Goal: Contribute content: Contribute content

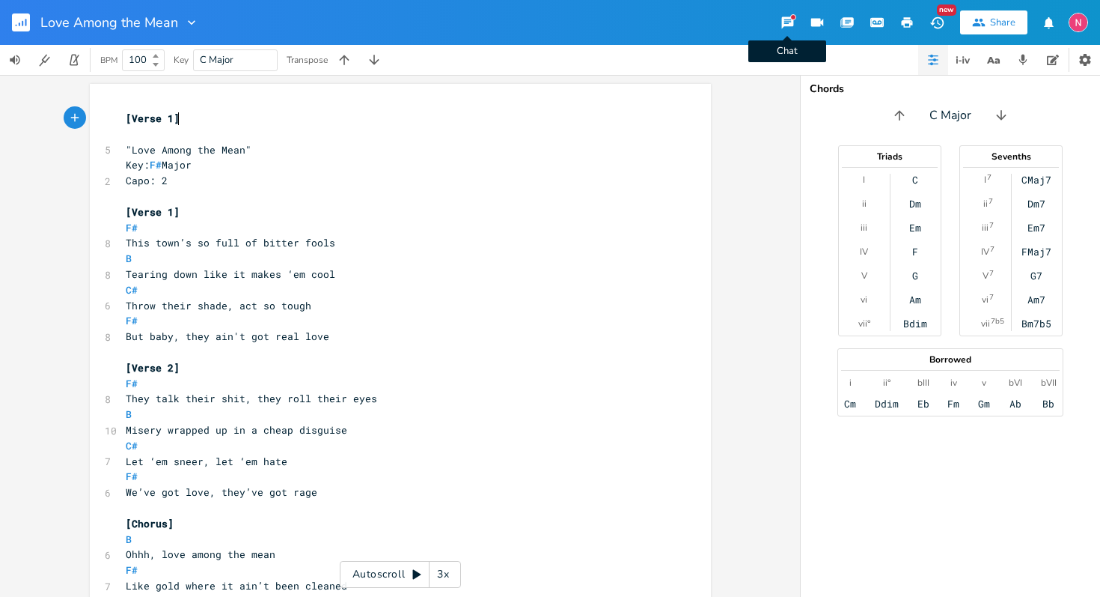
click at [783, 17] on icon "button" at bounding box center [787, 23] width 12 height 12
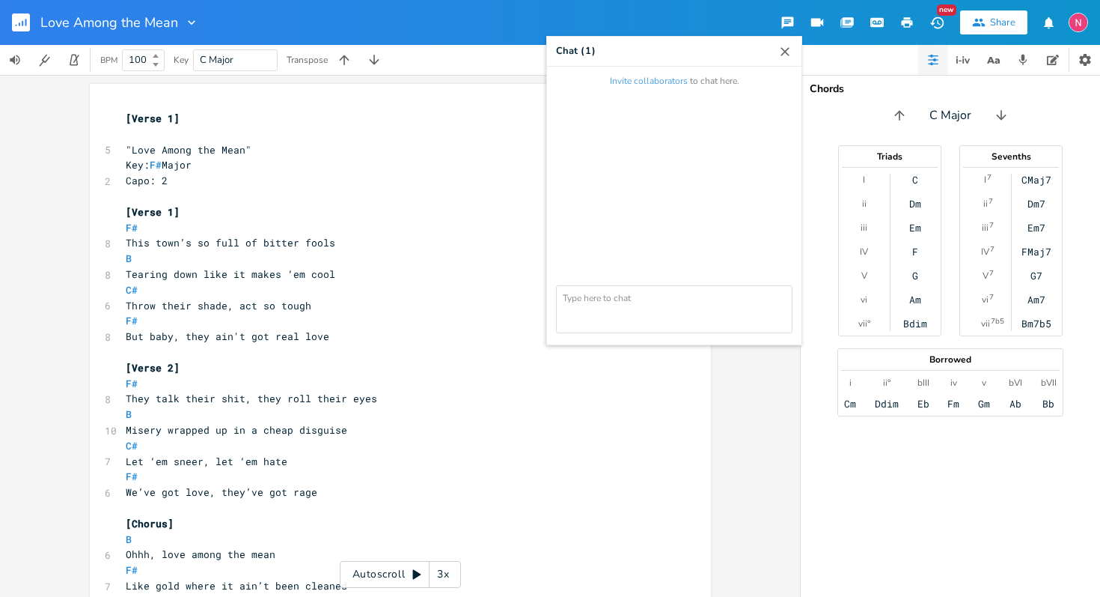
click at [783, 54] on icon "button" at bounding box center [785, 51] width 15 height 15
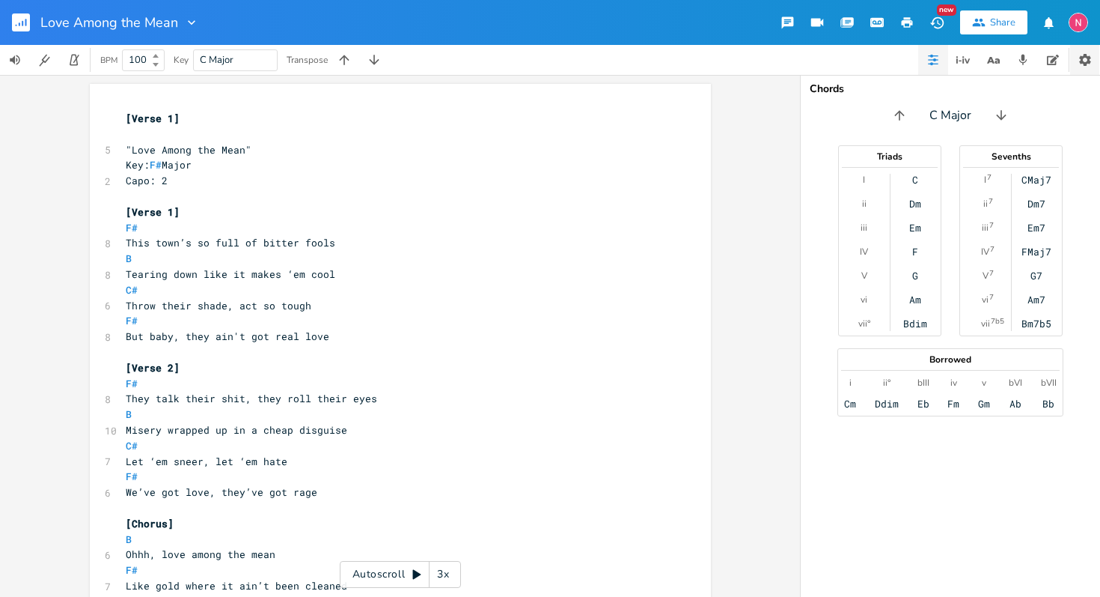
click at [1082, 61] on icon "button" at bounding box center [1085, 60] width 12 height 12
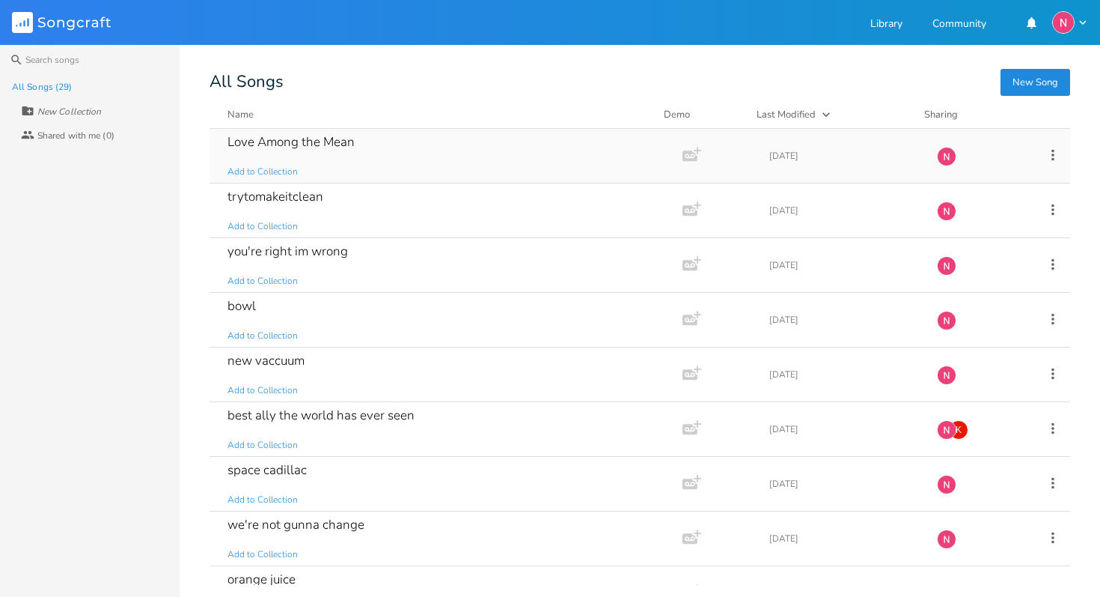
click at [1045, 159] on icon at bounding box center [1053, 155] width 16 height 16
click at [1077, 311] on div "New Song All Songs Name Demo Last Modified Sharing Love Among the Mean Add to C…" at bounding box center [655, 330] width 891 height 510
click at [61, 85] on div "All Songs (29)" at bounding box center [42, 86] width 60 height 9
click at [890, 27] on link "Library" at bounding box center [886, 25] width 32 height 13
click at [1078, 23] on icon "button" at bounding box center [1082, 22] width 13 height 13
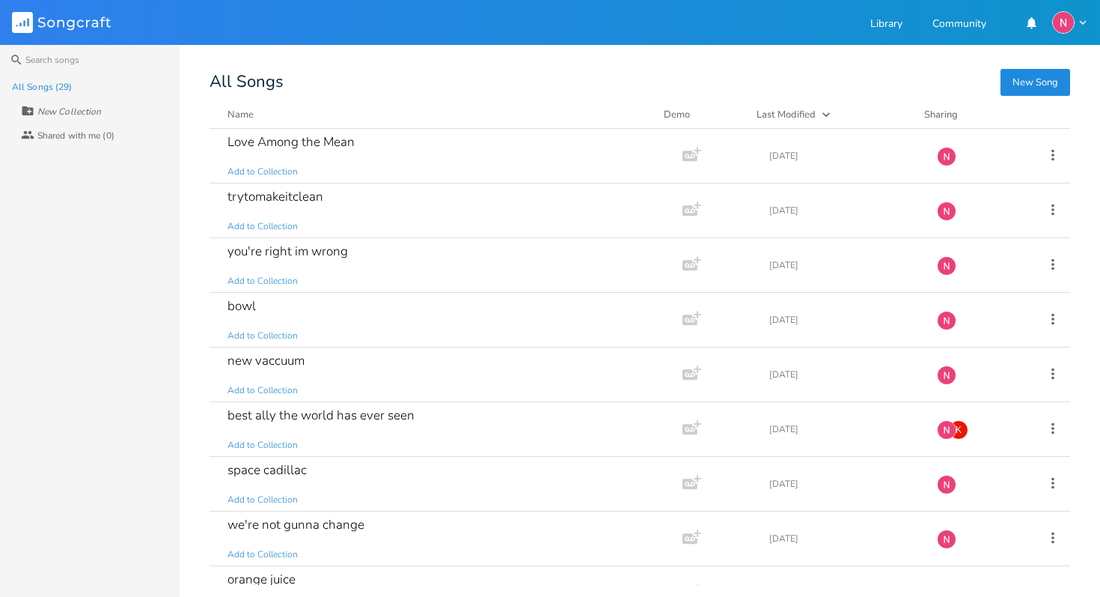
click at [1087, 125] on div "New Song All Songs Name Demo Last Modified Sharing Love Among the Mean Add to C…" at bounding box center [655, 330] width 891 height 510
click at [683, 159] on icon "button" at bounding box center [690, 155] width 15 height 10
click at [1051, 157] on icon at bounding box center [1053, 155] width 16 height 16
click at [965, 252] on span "Collaborators Sharing" at bounding box center [953, 254] width 46 height 10
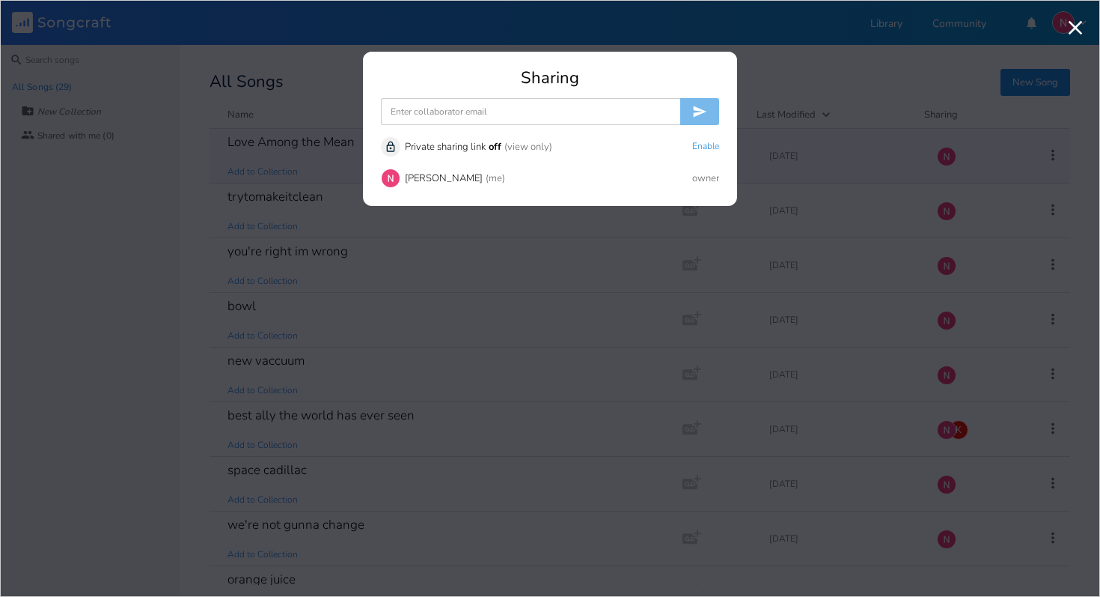
click at [513, 105] on input at bounding box center [530, 111] width 299 height 27
type input "[EMAIL_ADDRESS][PERSON_NAME][DOMAIN_NAME]"
click at [698, 109] on icon "submit" at bounding box center [700, 111] width 13 height 11
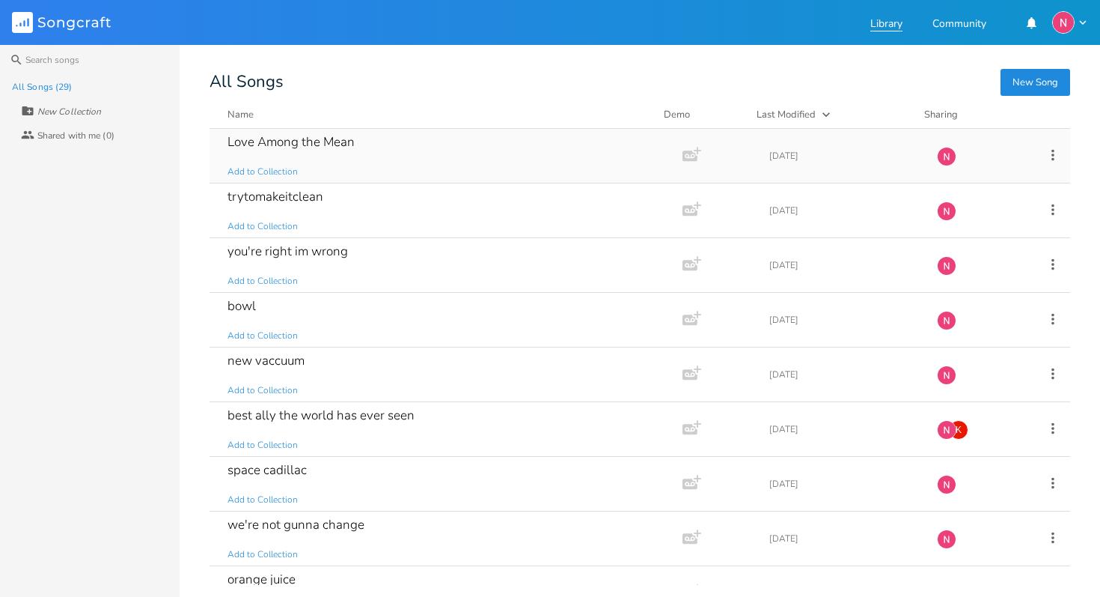
click at [887, 19] on link "Library" at bounding box center [886, 25] width 32 height 13
click at [974, 27] on link "Community" at bounding box center [960, 25] width 54 height 13
click at [1047, 156] on icon at bounding box center [1053, 155] width 16 height 16
click at [323, 144] on div "Love Among the Mean" at bounding box center [291, 141] width 127 height 13
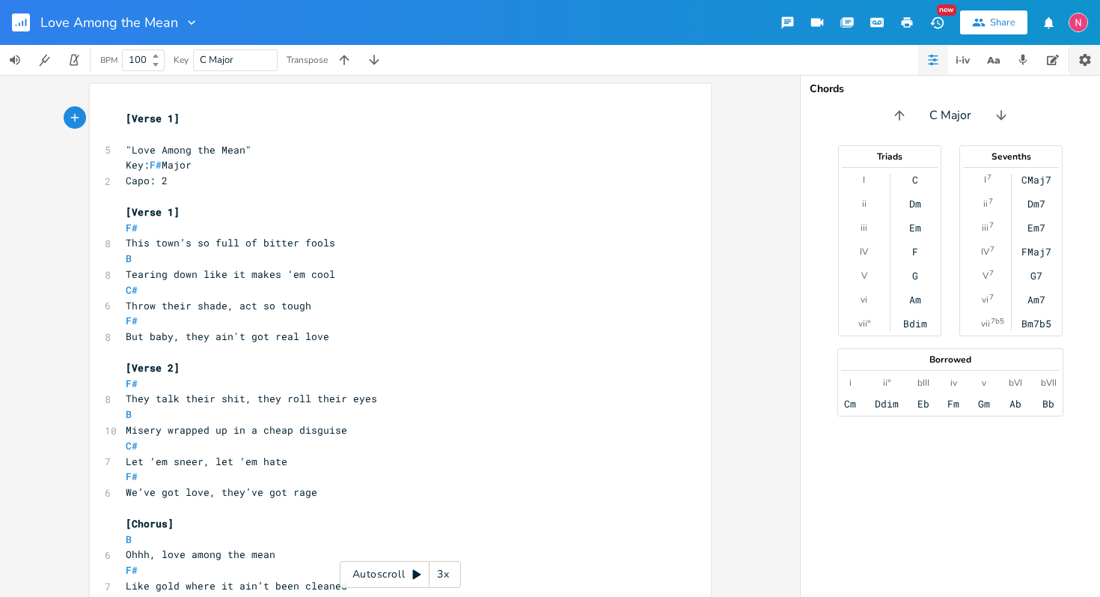
click at [1080, 58] on icon "button" at bounding box center [1085, 60] width 12 height 12
click at [1047, 61] on icon "button" at bounding box center [1053, 60] width 12 height 10
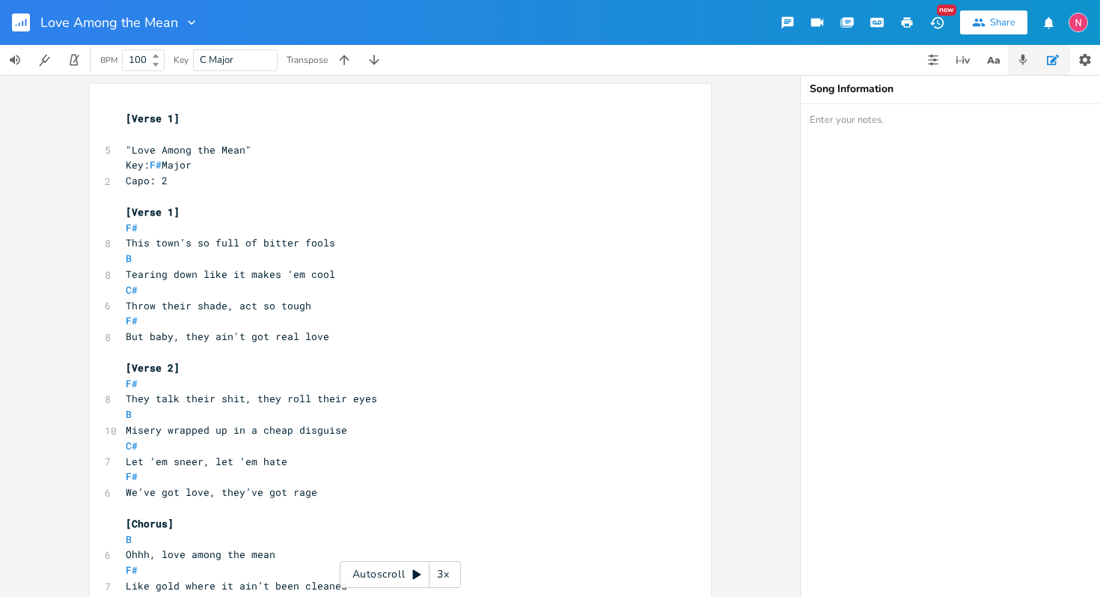
click at [1017, 62] on icon "button" at bounding box center [1022, 59] width 13 height 13
click at [992, 61] on icon "button" at bounding box center [989, 60] width 7 height 7
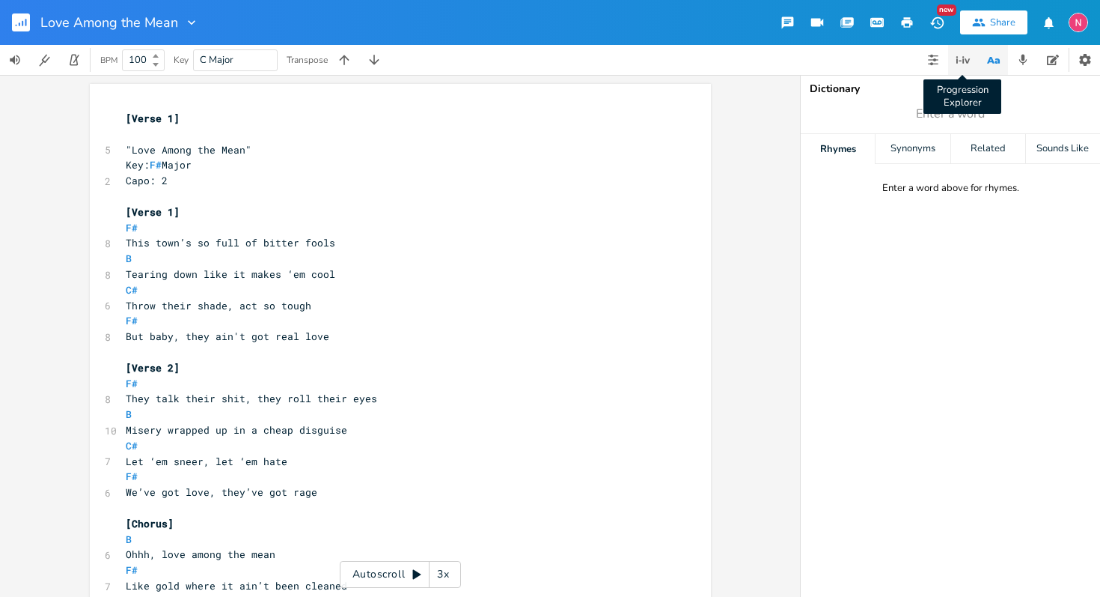
click at [961, 60] on icon "button" at bounding box center [963, 60] width 18 height 18
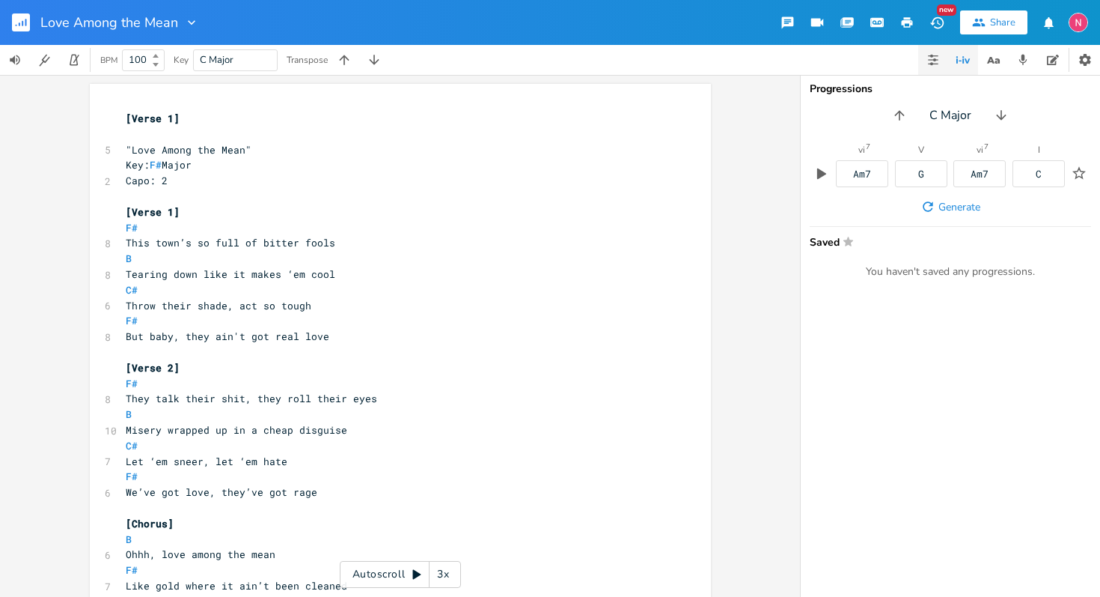
click at [943, 59] on button "button" at bounding box center [933, 60] width 30 height 30
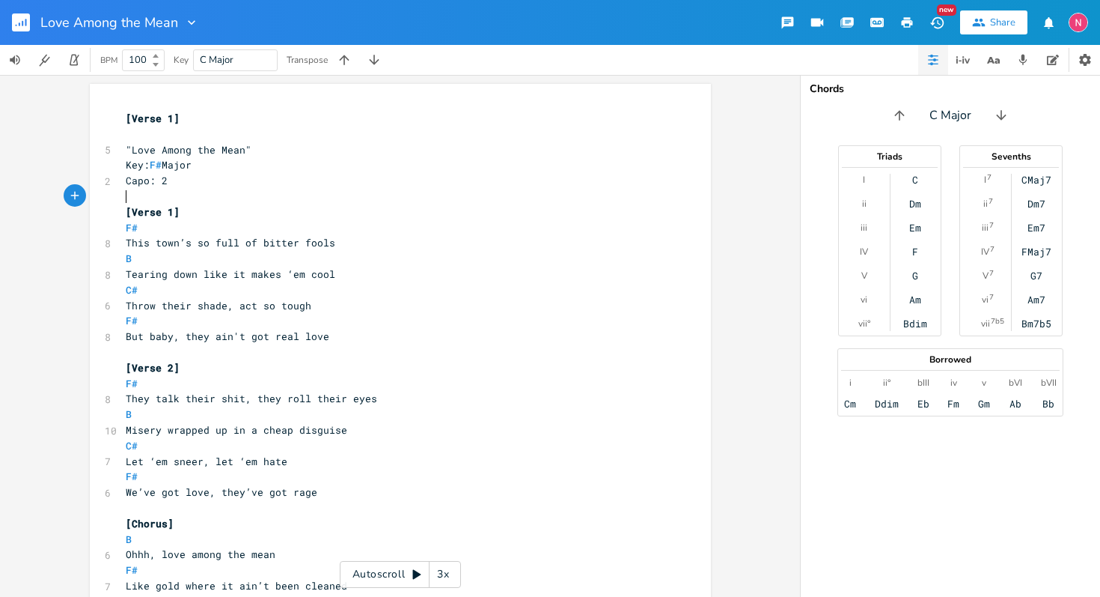
click at [620, 201] on pre "​" at bounding box center [393, 197] width 540 height 16
type textarea "[Lorem 5] "Ipsu Dolor sit Amet" Con: A# Elits Doei: 4 [Tempo 3] I# Utla etdo’m …"
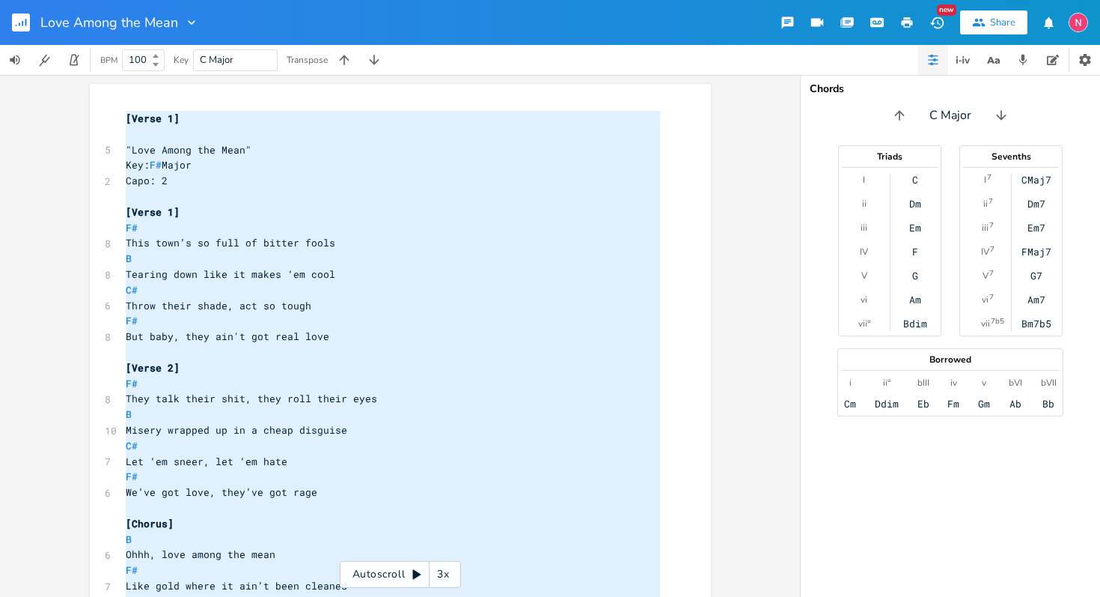
click at [522, 239] on pre "This town’s so full of bitter fools" at bounding box center [393, 243] width 540 height 16
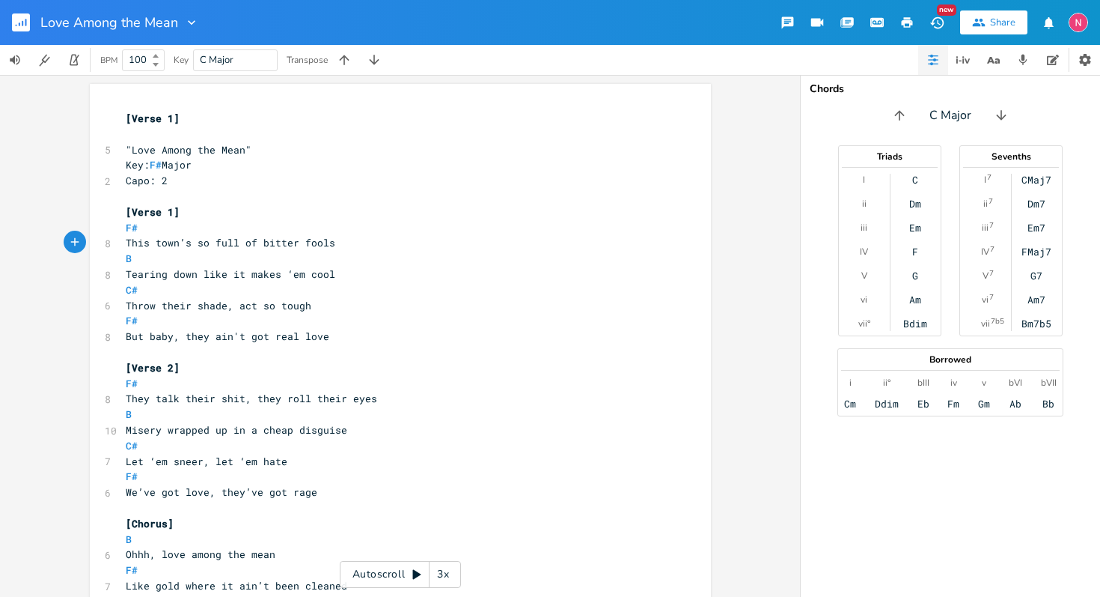
type textarea "[Lorem 5] "Ipsu Dolor sit Amet" Con: A# Elits Doei: 4 [Tempo 3] I# Utla etdo’m …"
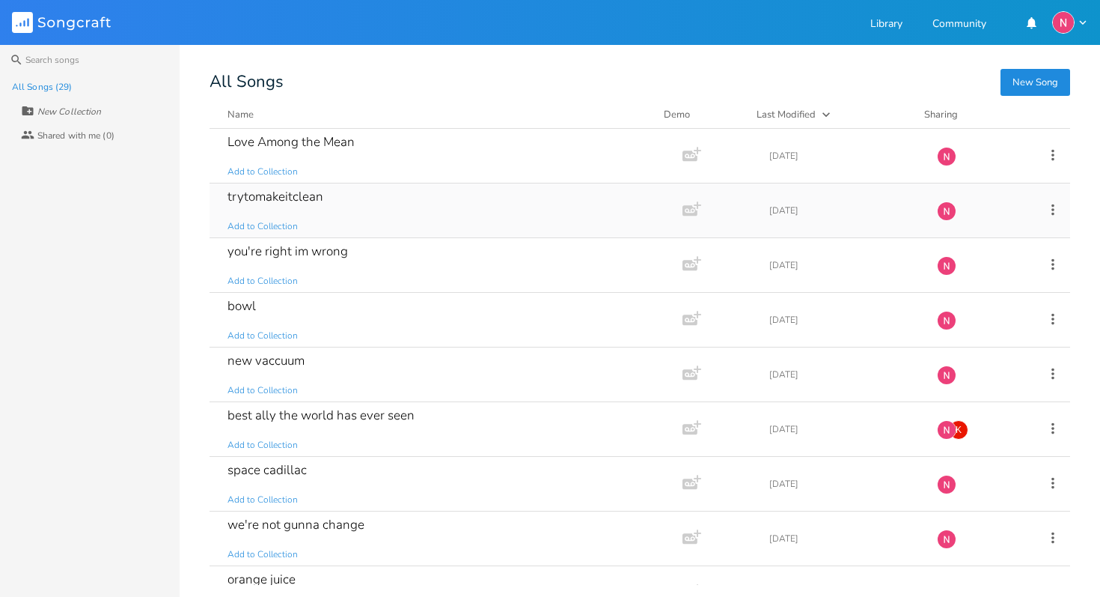
click at [283, 191] on div "trytomakeitclean" at bounding box center [276, 196] width 96 height 13
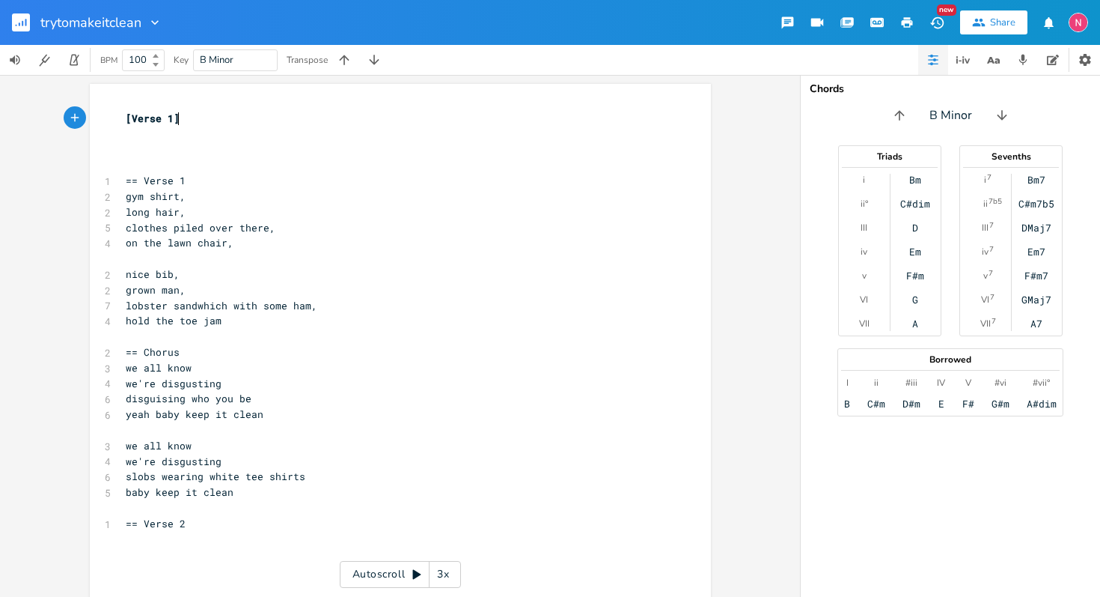
click at [314, 239] on pre "on the lawn chair," at bounding box center [393, 243] width 540 height 16
type textarea "[Verse 1] == Verse 1 gym shirt, long hair, clothes piled over there, on the law…"
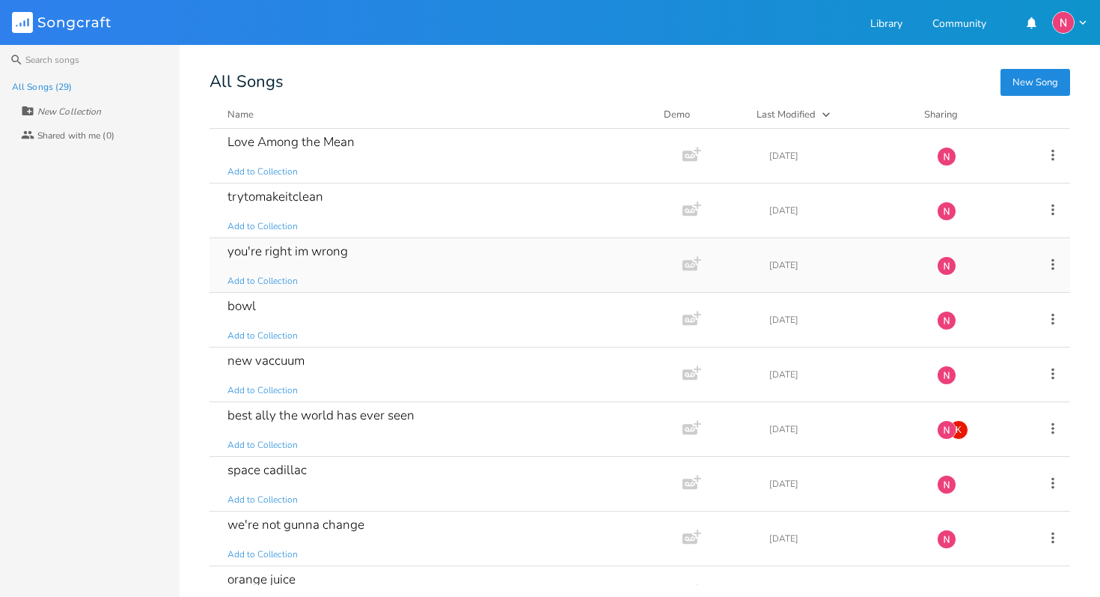
click at [376, 267] on div "you're right im wrong Add to Collection" at bounding box center [443, 265] width 431 height 54
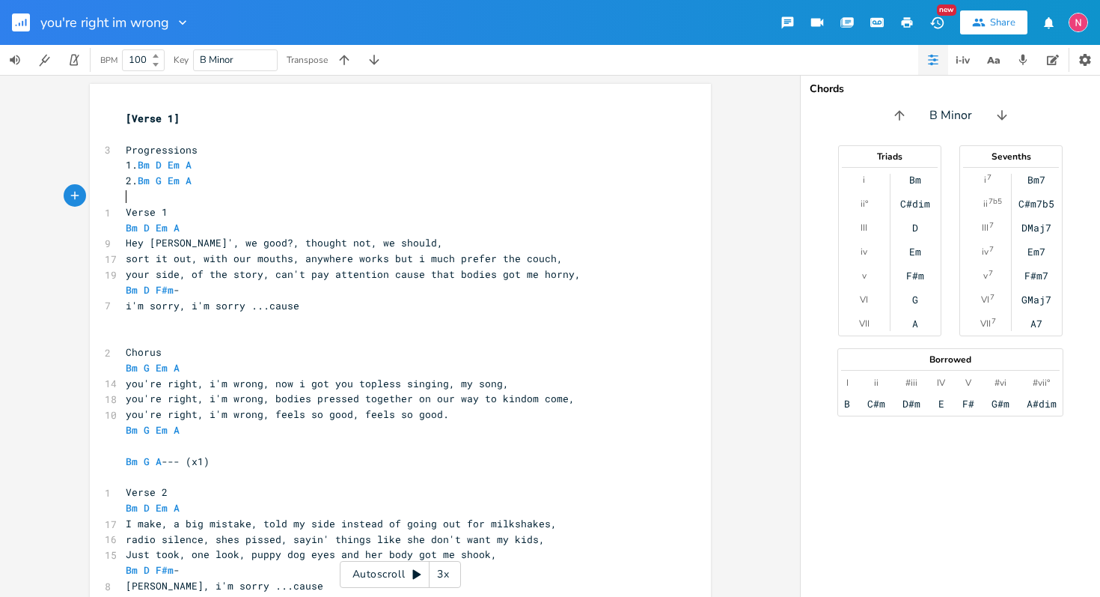
click at [381, 202] on pre "​" at bounding box center [393, 197] width 540 height 16
type textarea "[Verse 1] Progressions 1. Bm D Em A 2. Bm G Em A Verse 1 Bm D Em A Hey darlin',…"
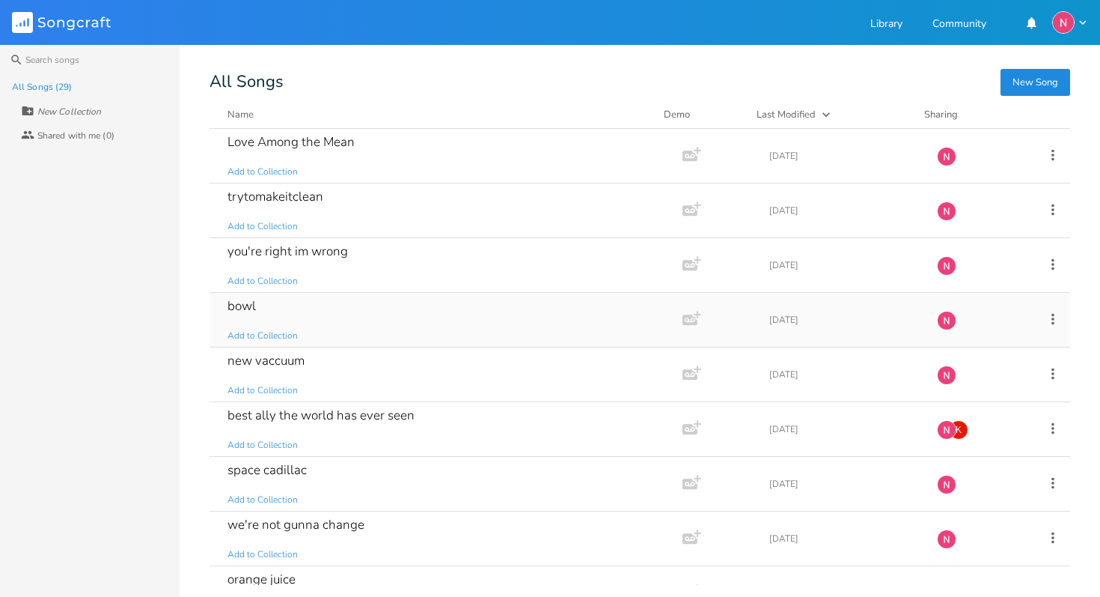
click at [403, 320] on div "bowl Add to Collection" at bounding box center [443, 320] width 431 height 54
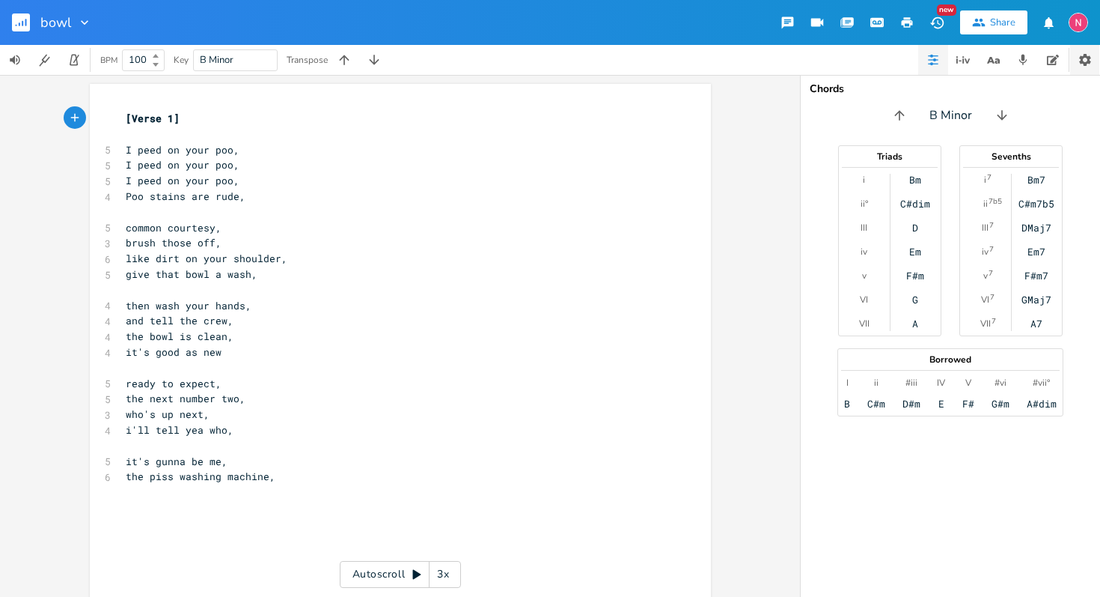
click at [1090, 63] on icon "button" at bounding box center [1085, 59] width 15 height 15
click at [651, 376] on pre "ready to expect," at bounding box center [393, 384] width 540 height 16
type textarea "[Verse 1] I peed on your poo, I peed on your poo, I peed on your poo, Poo stain…"
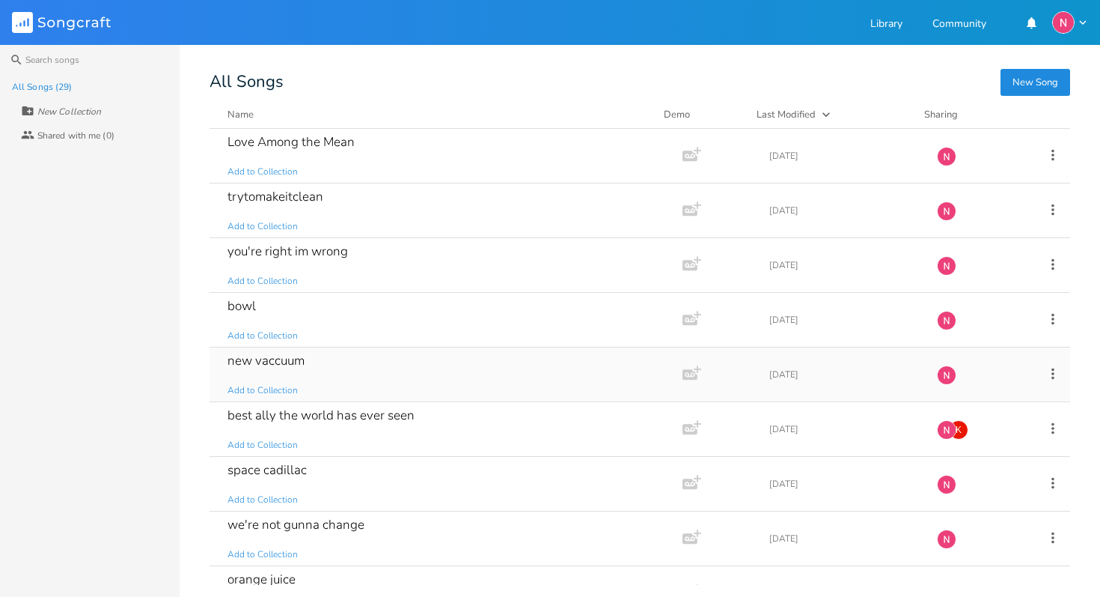
click at [371, 373] on div "new vaccuum Add to Collection" at bounding box center [443, 374] width 431 height 54
click at [441, 431] on div "best ally the world has ever seen Add to Collection" at bounding box center [443, 429] width 431 height 54
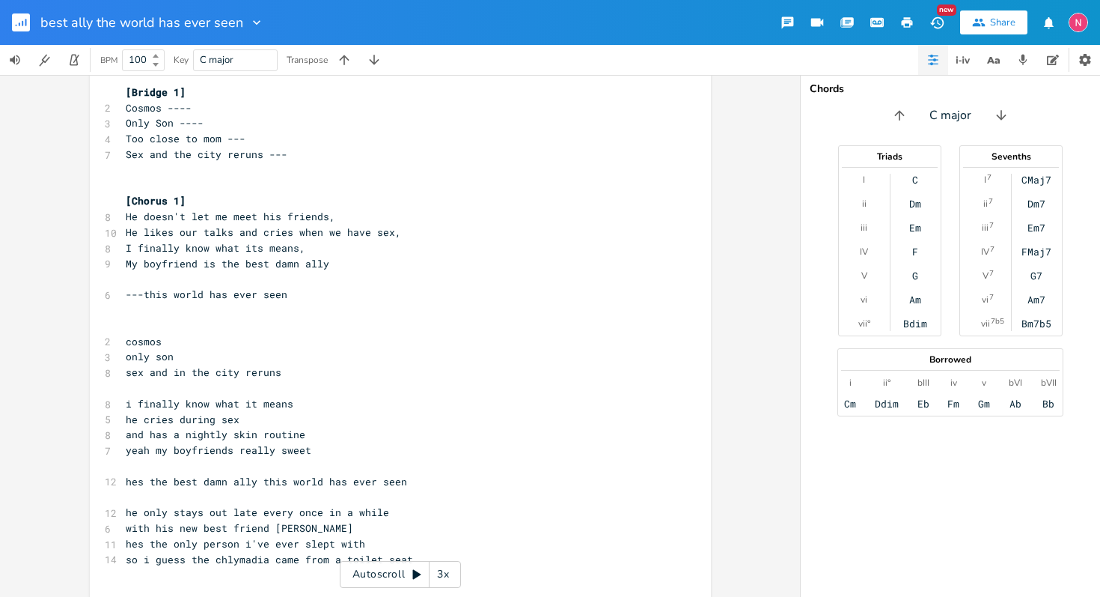
scroll to position [223, 0]
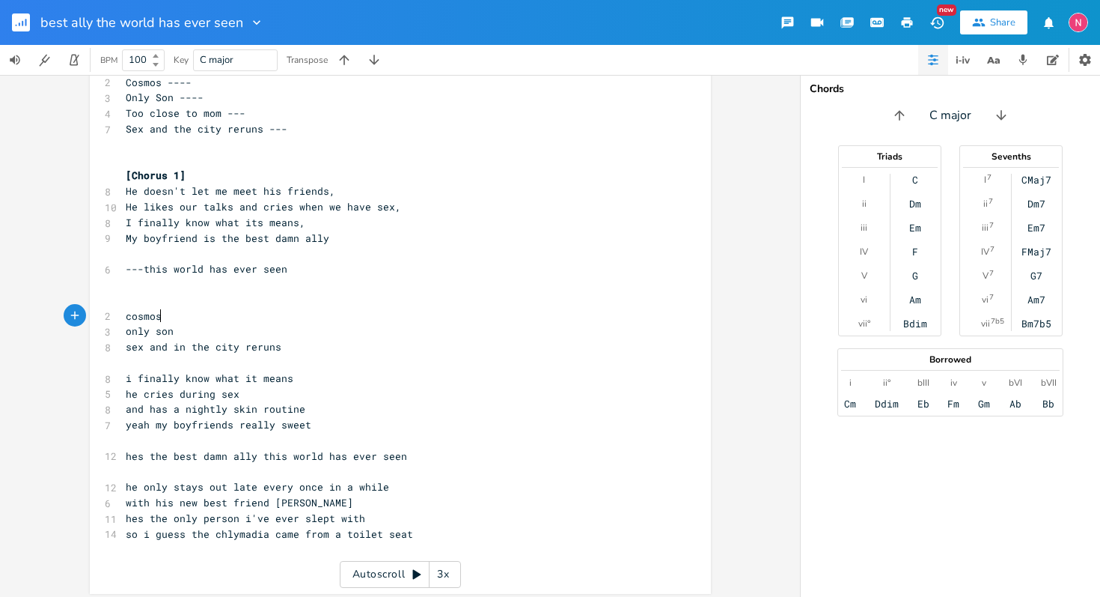
click at [397, 320] on pre "cosmos" at bounding box center [393, 316] width 540 height 16
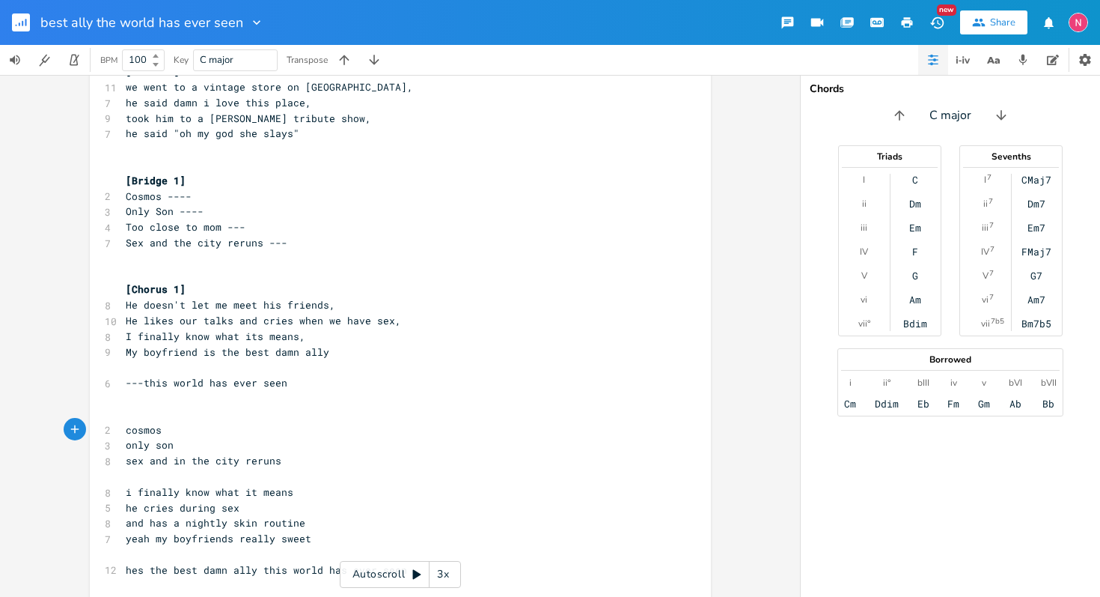
scroll to position [0, 0]
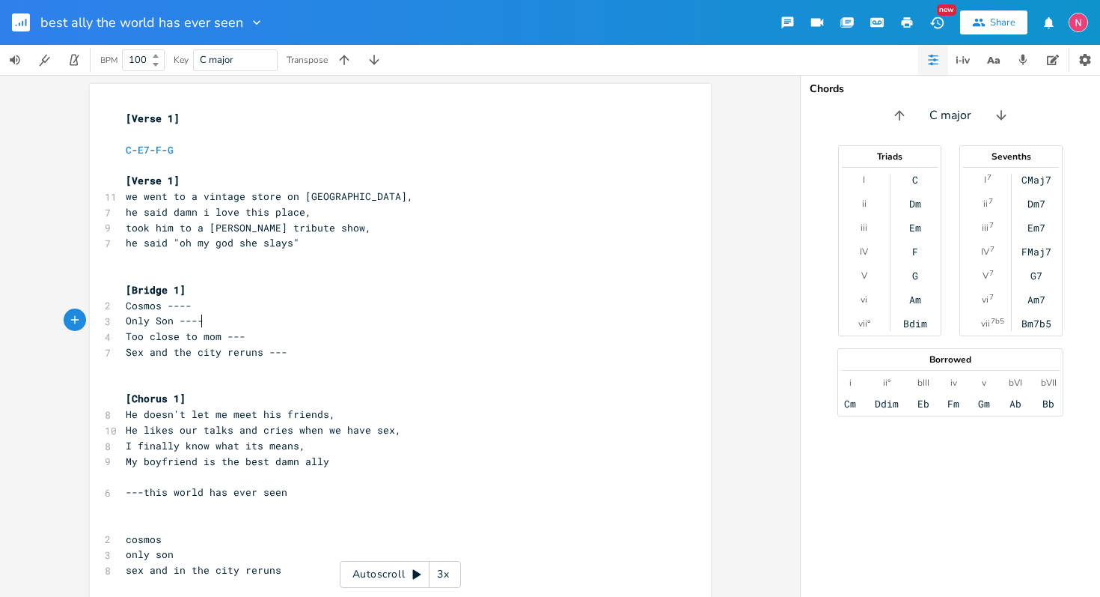
click at [397, 320] on pre "Only Son ----" at bounding box center [393, 321] width 540 height 16
type textarea "[Verse 1] C - E7 - F - G [Verse 1] we went to a vintage store on [GEOGRAPHIC_DA…"
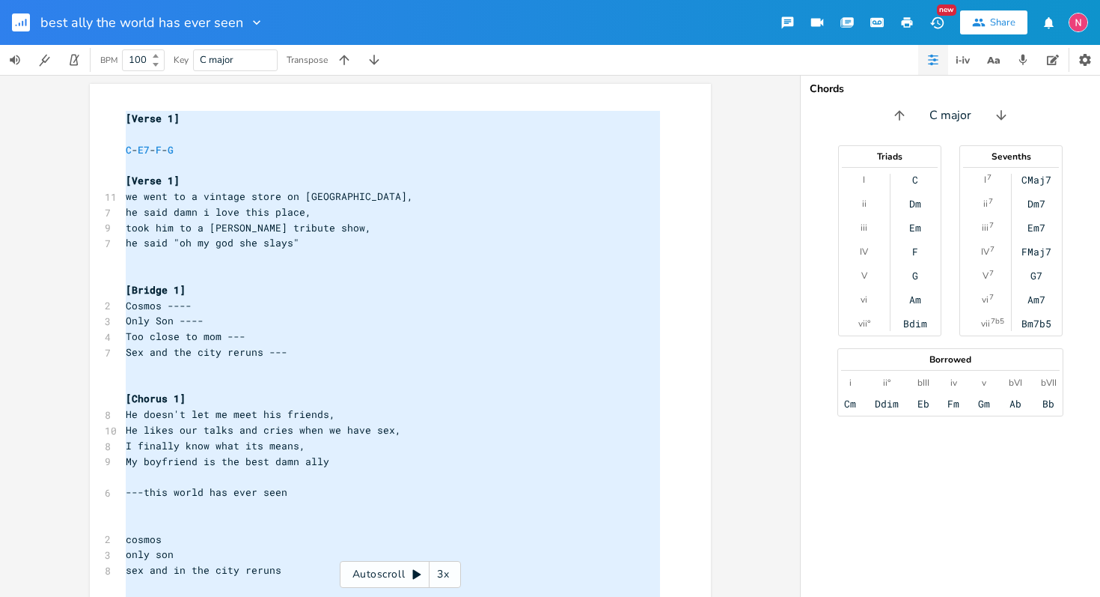
scroll to position [220, 0]
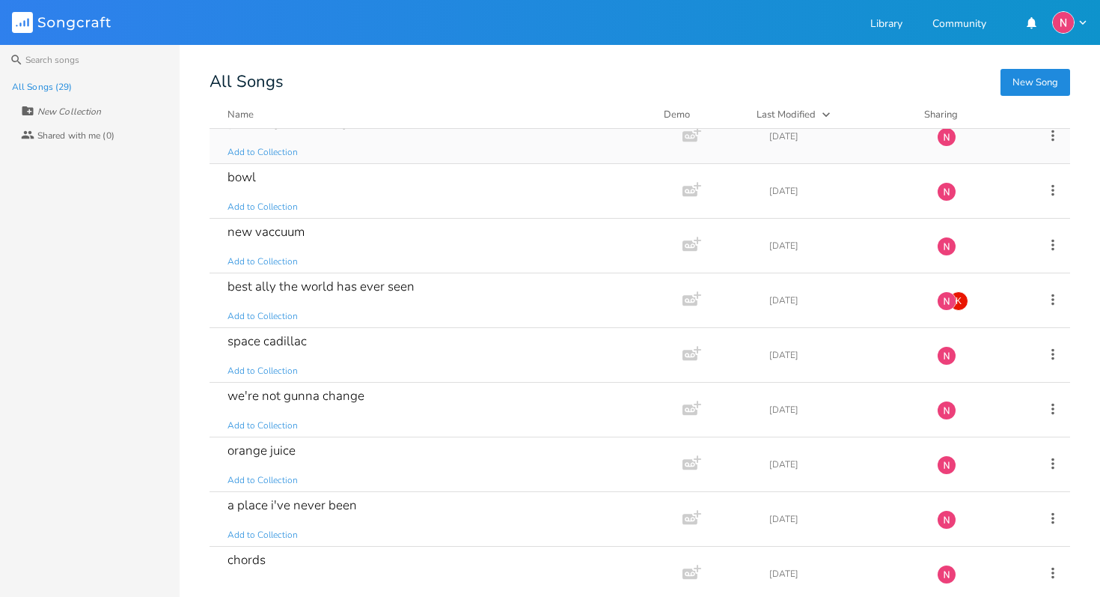
scroll to position [177, 0]
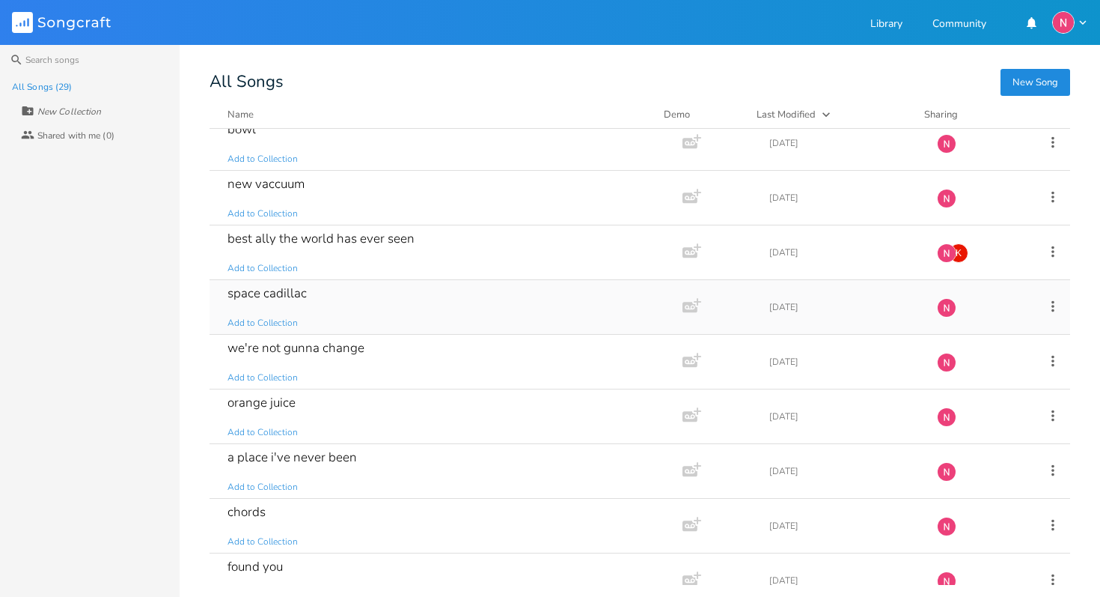
click at [379, 306] on div "space cadillac Add to Collection" at bounding box center [443, 307] width 431 height 54
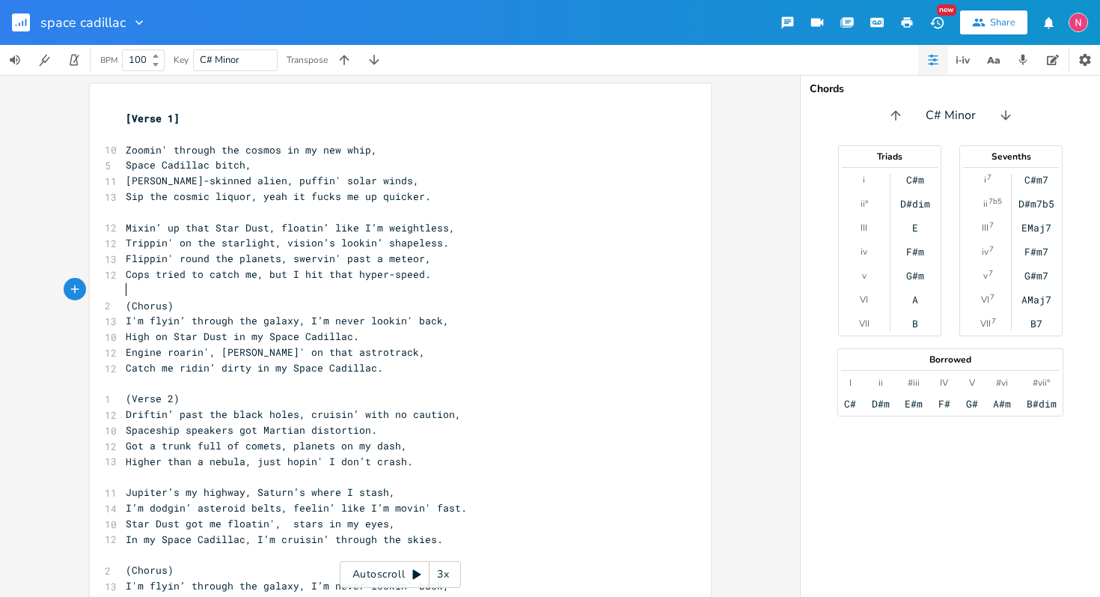
click at [489, 293] on pre "​" at bounding box center [393, 290] width 540 height 16
type textarea "[Lorem 9] Ipsumd' sitamet con adipis el se doe temp, Incid Utlabore etdol, mag …"
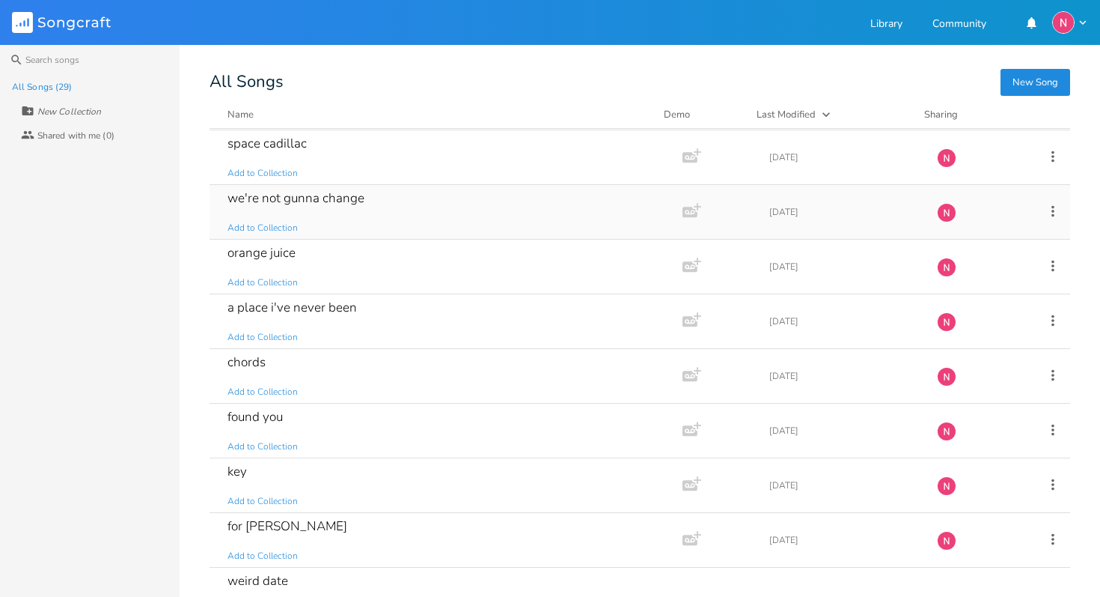
scroll to position [314, 0]
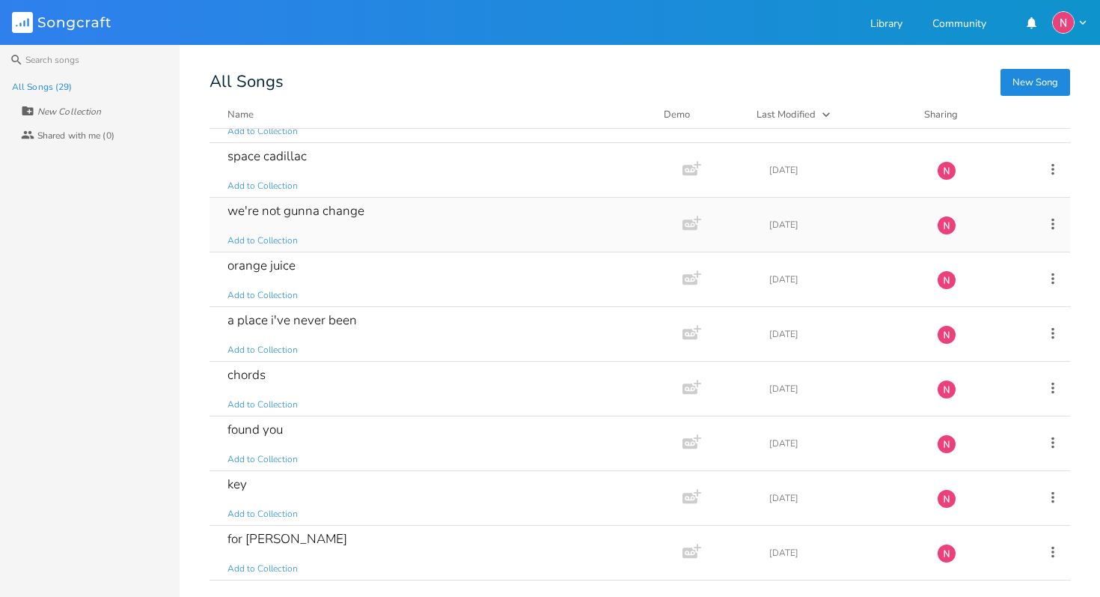
click at [416, 225] on div "we're not gunna change Add to Collection" at bounding box center [443, 225] width 431 height 54
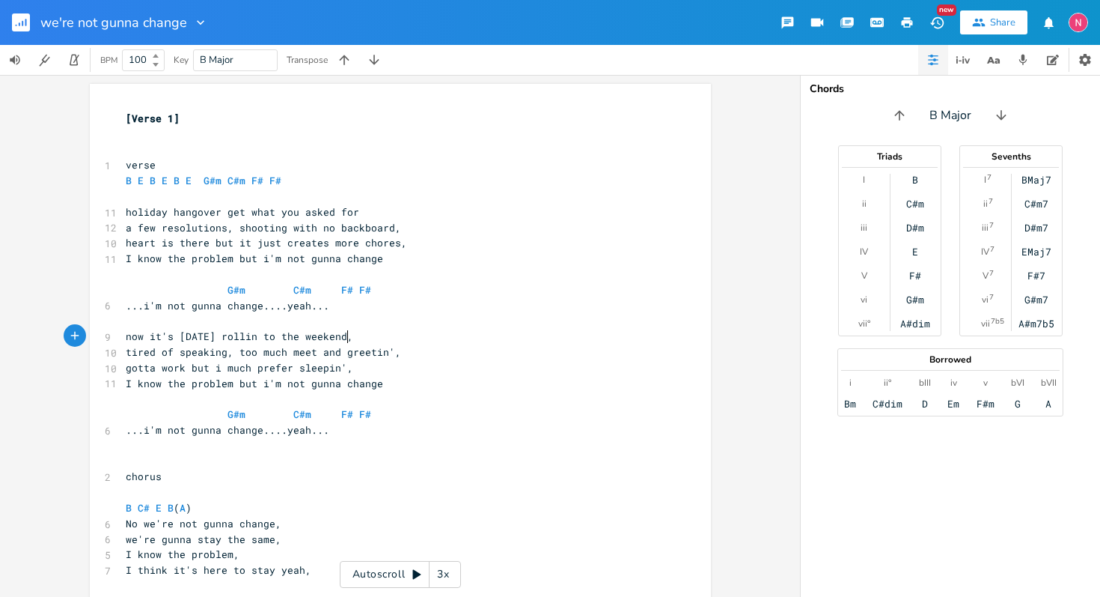
click at [489, 338] on pre "now it's [DATE] rollin to the weekend," at bounding box center [393, 337] width 540 height 16
type textarea "[Verse 1] verse B E B E B E G#m C#m F# F# holiday hangover get what you asked f…"
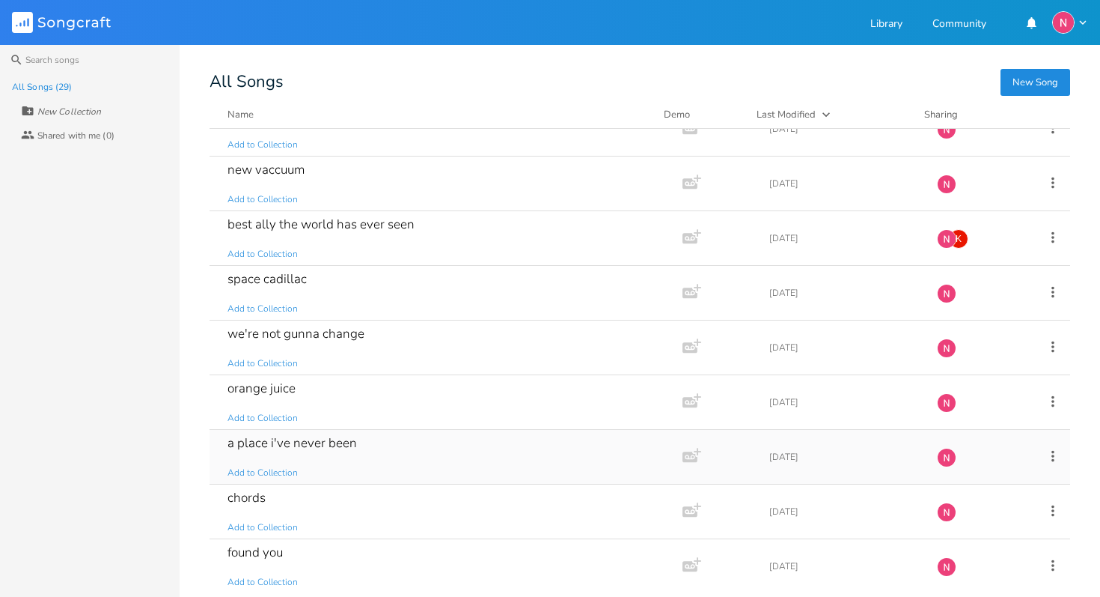
scroll to position [197, 0]
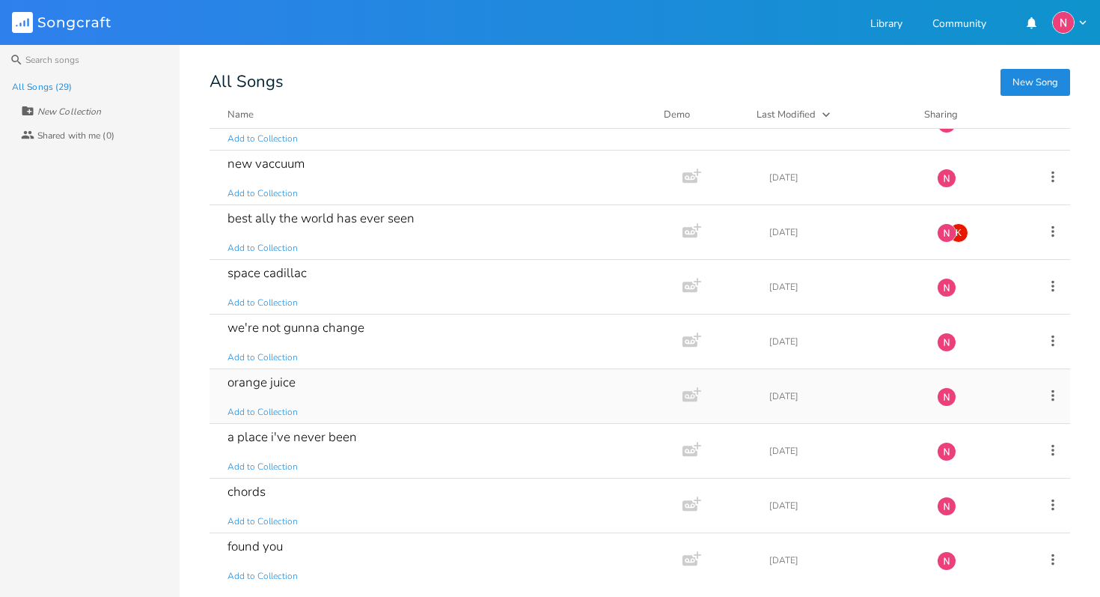
click at [360, 388] on div "orange juice Add to Collection" at bounding box center [443, 396] width 431 height 54
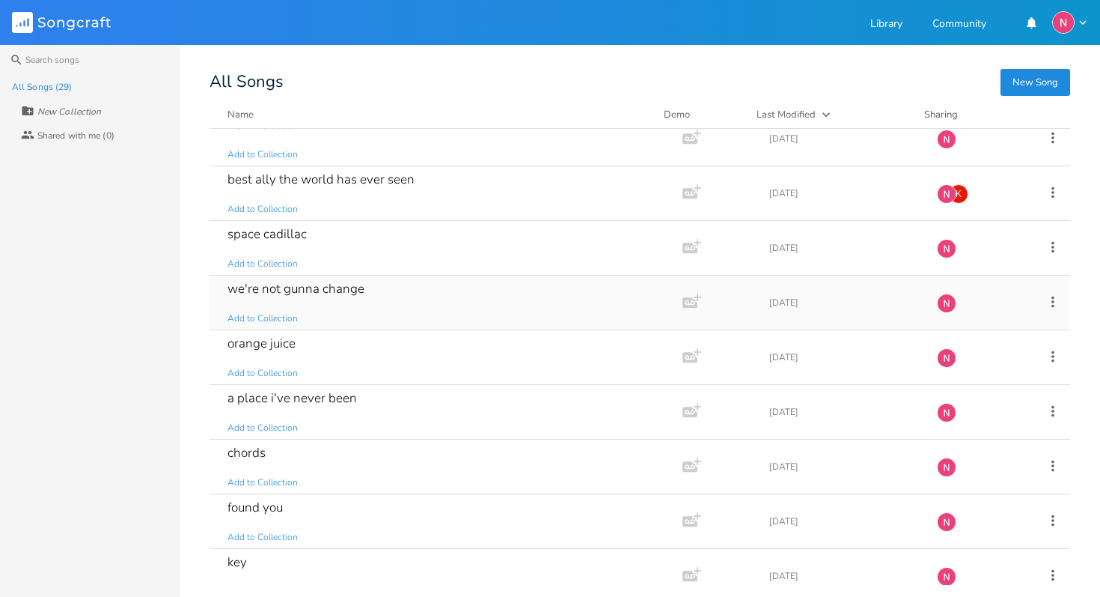
scroll to position [269, 0]
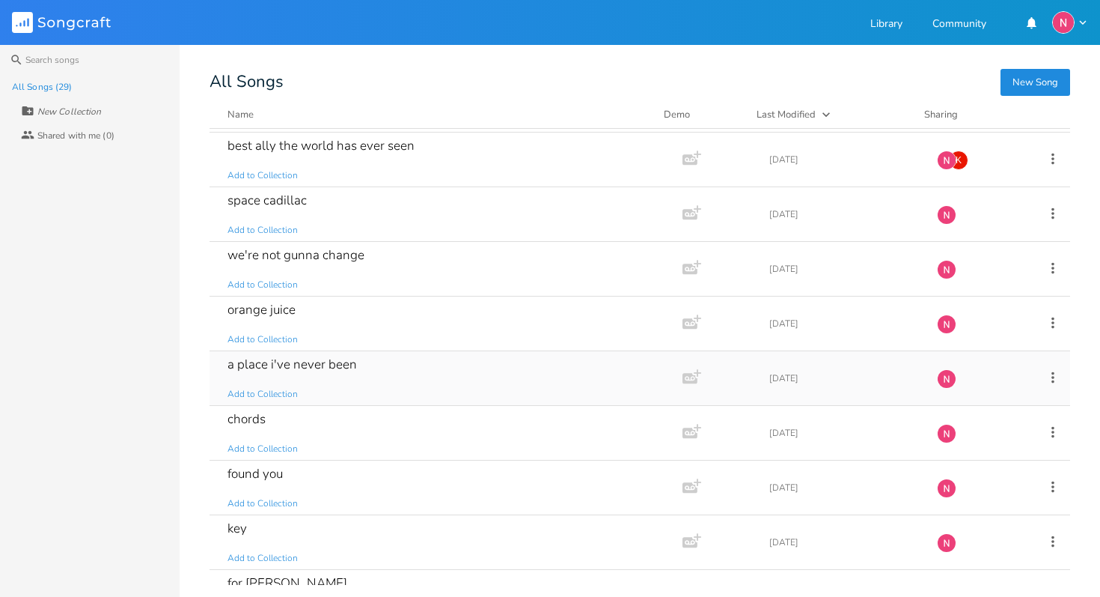
click at [445, 384] on div "a place i've never been Add to Collection" at bounding box center [443, 378] width 431 height 54
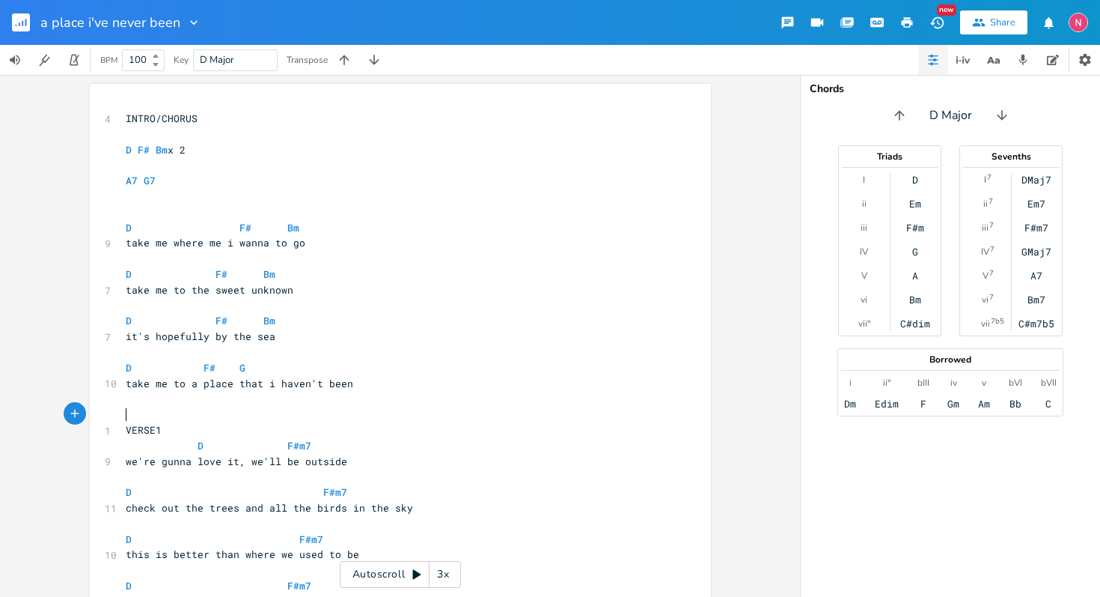
click at [487, 418] on pre "​" at bounding box center [393, 414] width 540 height 16
type textarea "INTRO/CHORUS D F# Bm x 2 A7 G7 D F# Bm take me where me i wanna to go D F# Bm t…"
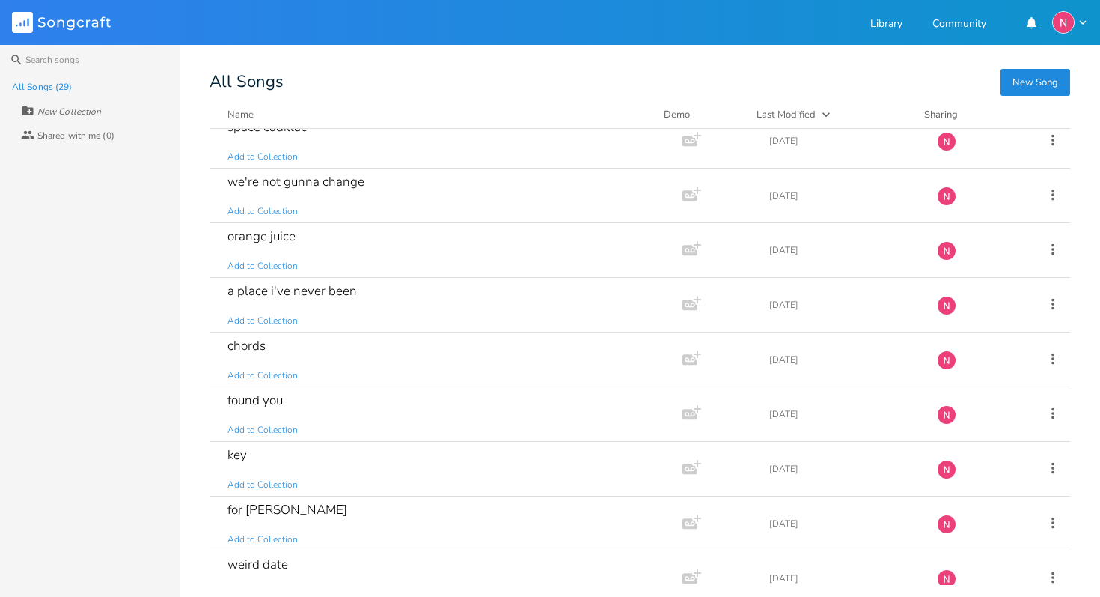
scroll to position [345, 0]
click at [398, 376] on div "chords Add to Collection" at bounding box center [443, 357] width 431 height 54
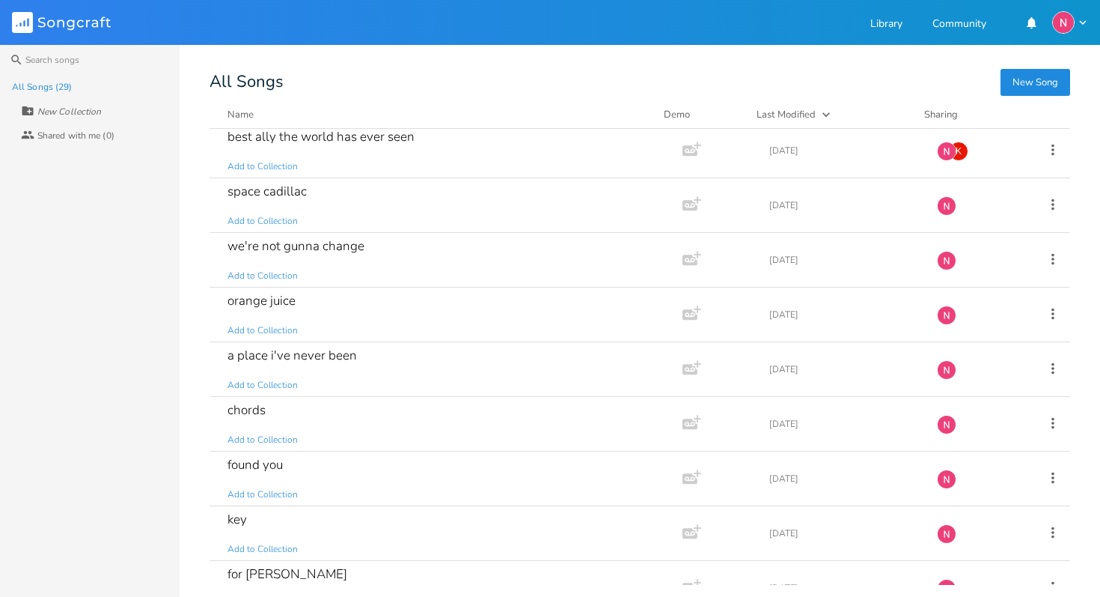
scroll to position [330, 0]
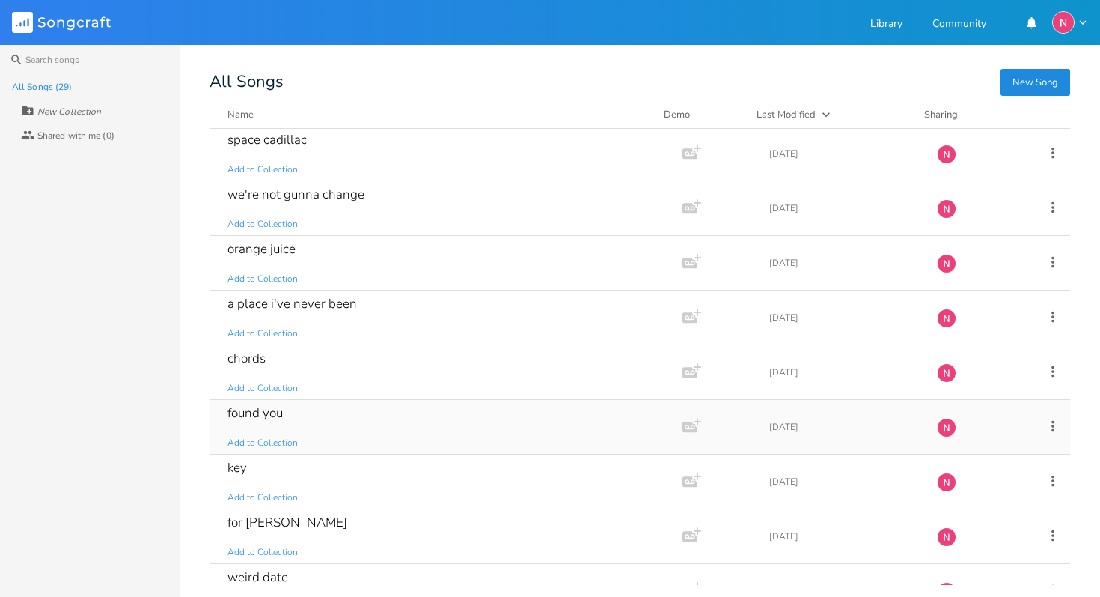
click at [379, 430] on div "found you Add to Collection" at bounding box center [443, 427] width 431 height 54
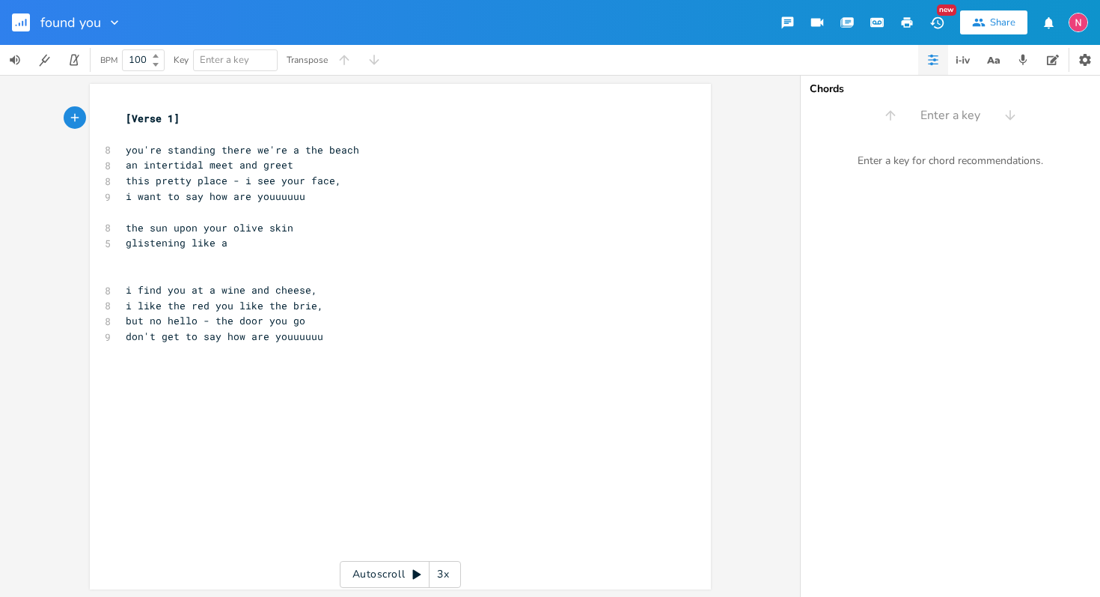
scroll to position [1, 0]
click at [347, 346] on pre "​" at bounding box center [393, 351] width 540 height 16
type textarea "[Verse 1] you're standing there we're a the beach an intertidal meet and greet …"
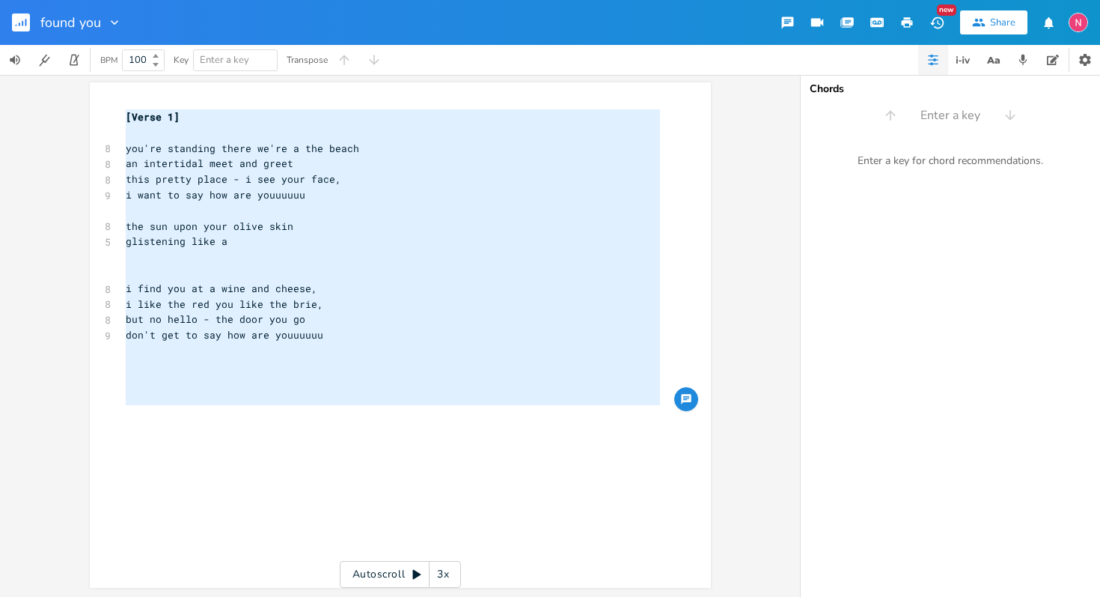
scroll to position [0, 0]
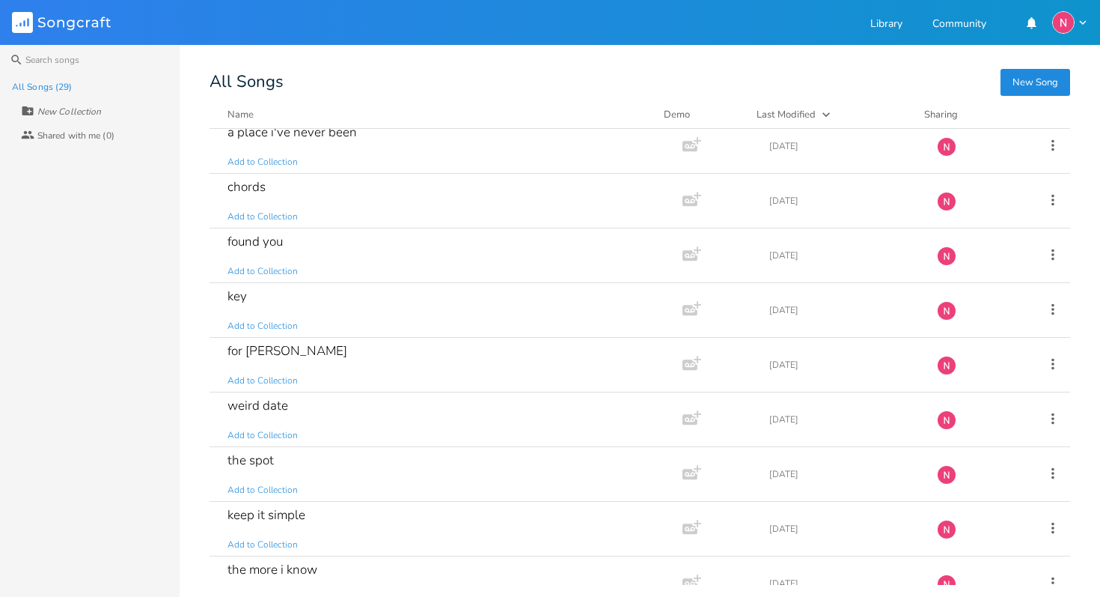
scroll to position [538, 0]
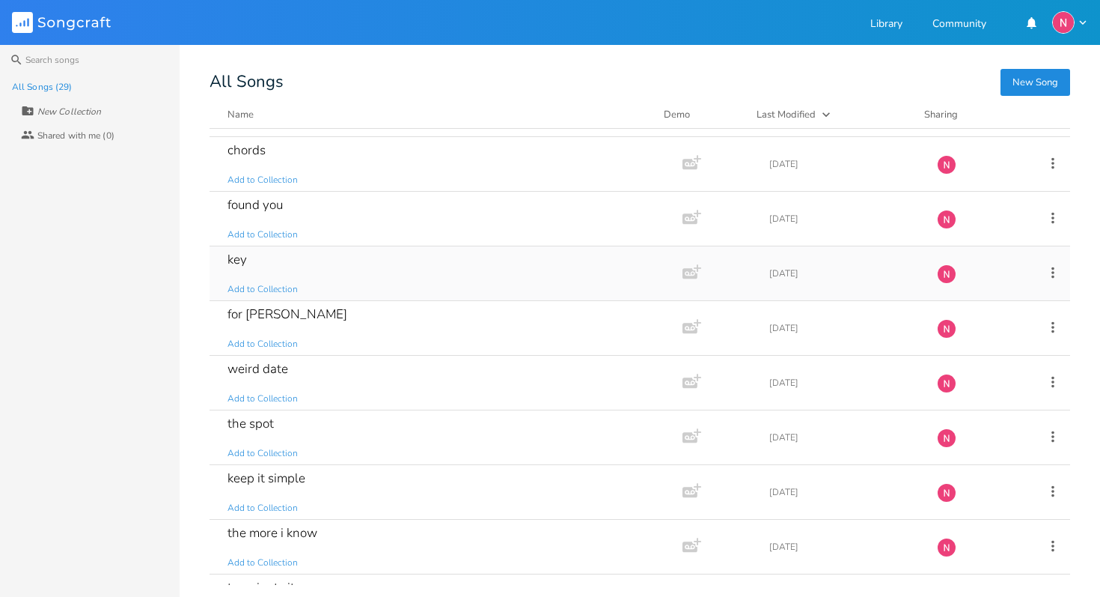
click at [397, 268] on div "key Add to Collection" at bounding box center [443, 273] width 431 height 54
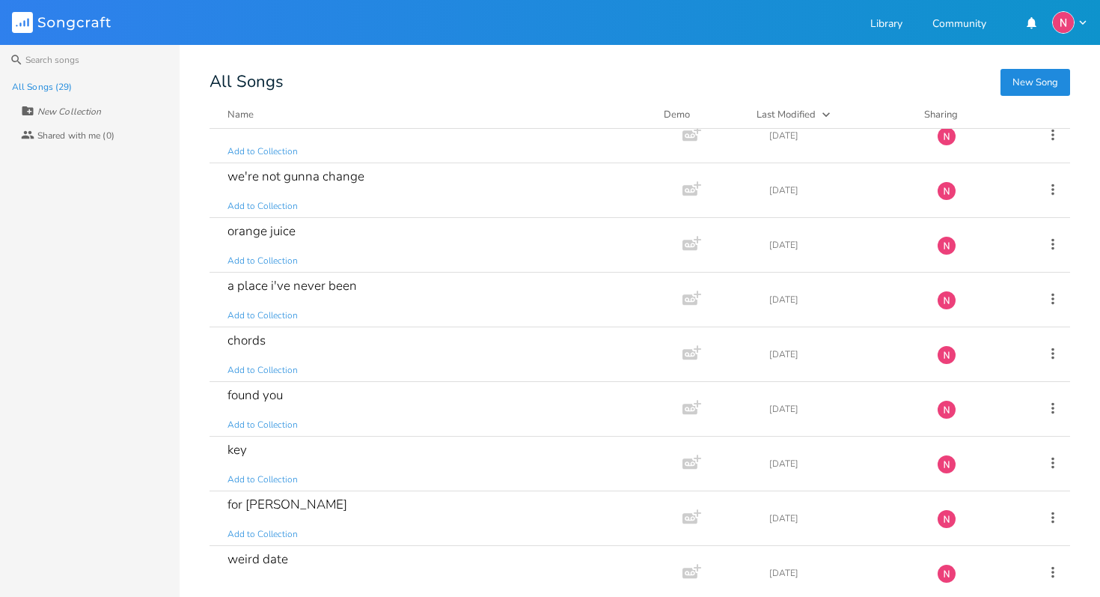
scroll to position [393, 0]
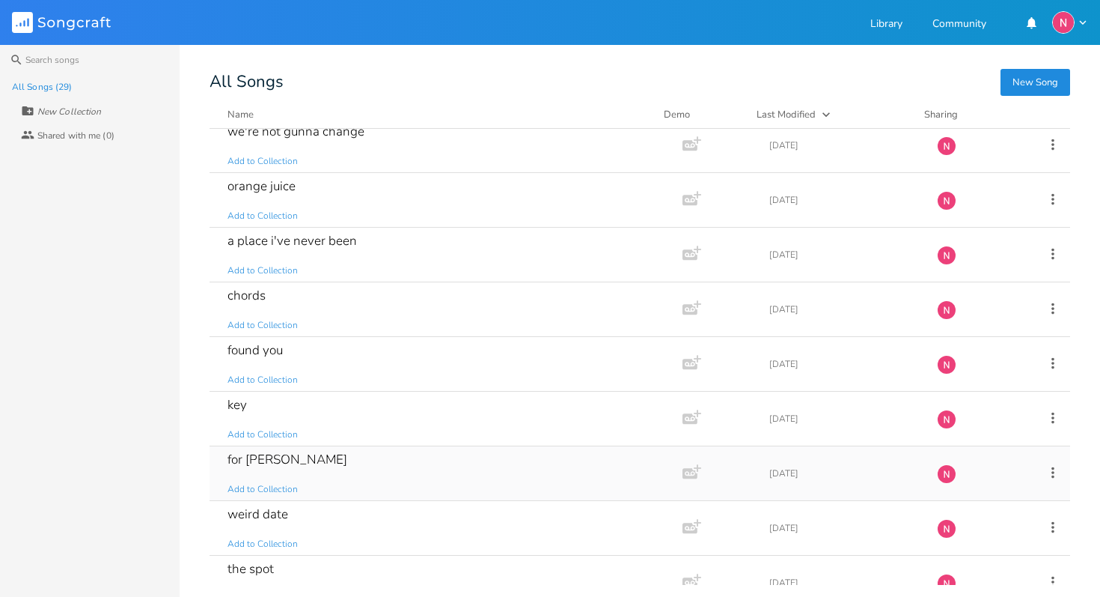
click at [350, 472] on div "for [PERSON_NAME] Add to Collection" at bounding box center [443, 473] width 431 height 54
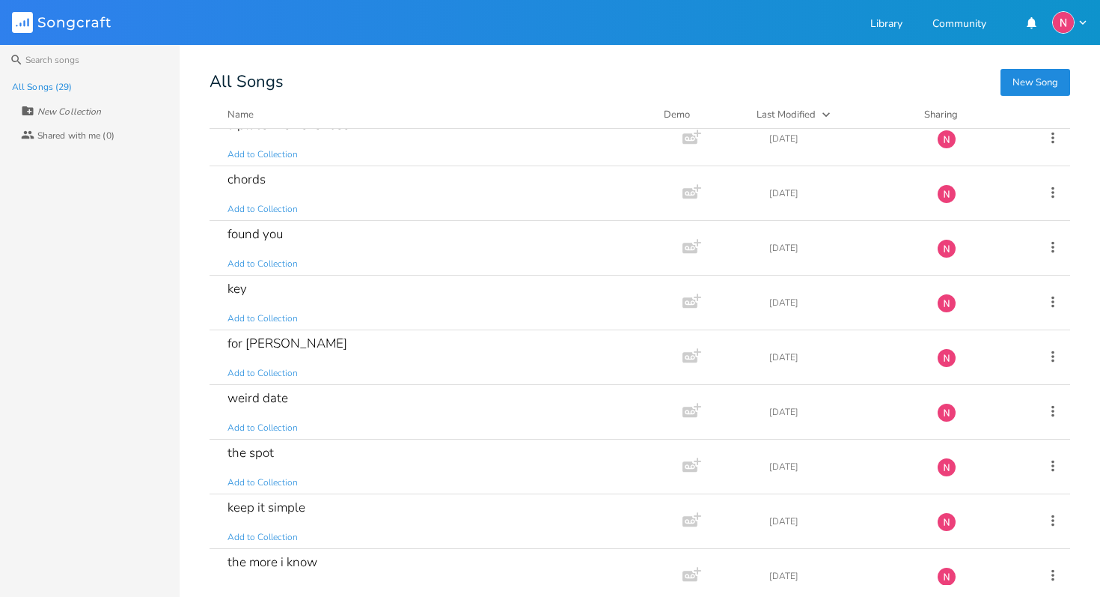
scroll to position [517, 0]
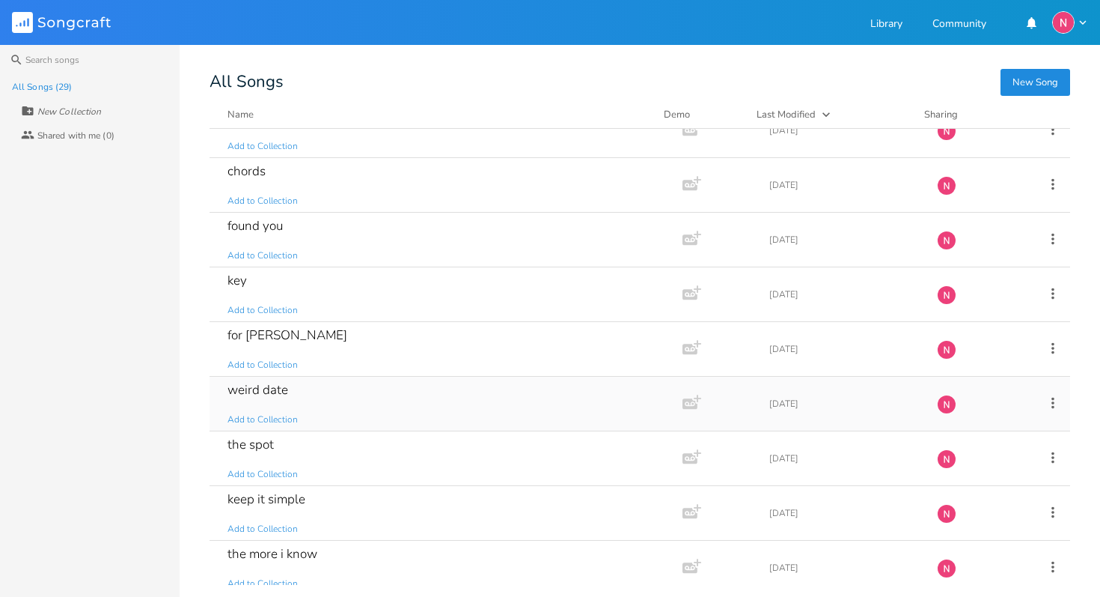
click at [344, 385] on div "weird date Add to Collection" at bounding box center [443, 403] width 431 height 54
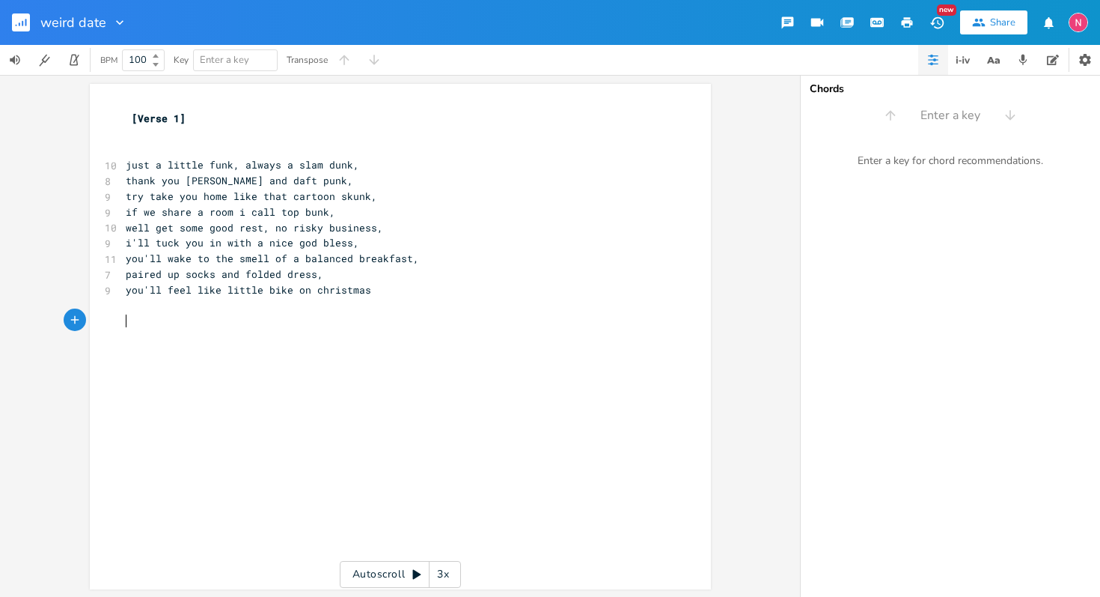
click at [406, 329] on pre "​" at bounding box center [393, 337] width 540 height 16
click at [403, 307] on pre "​" at bounding box center [393, 306] width 540 height 16
type textarea "[Verse 1] just a little funk, always a slam dunk, thank you [PERSON_NAME] and d…"
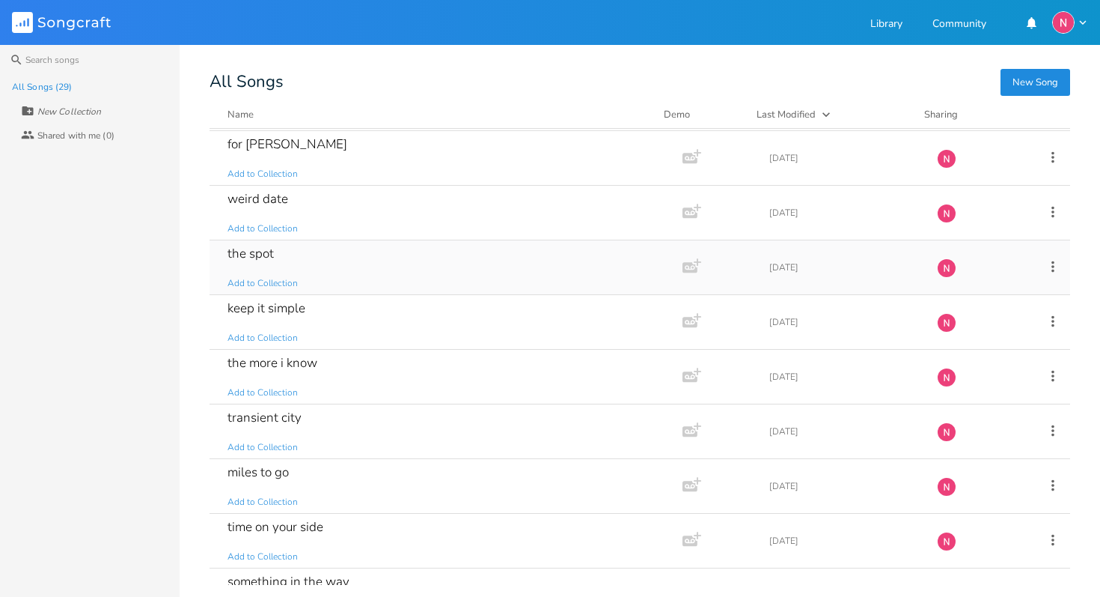
scroll to position [712, 0]
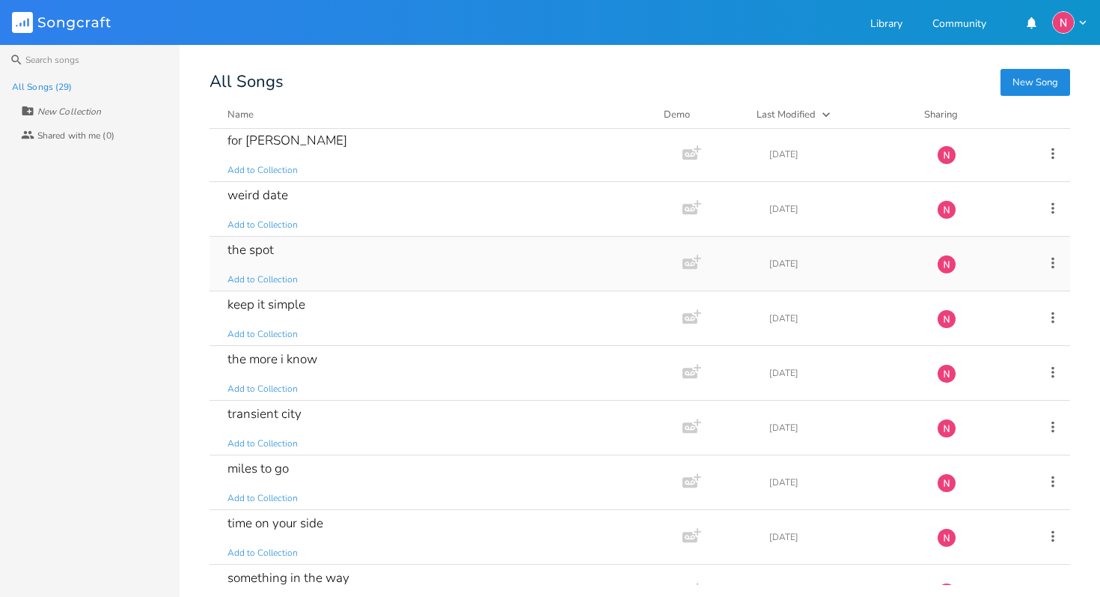
click at [363, 263] on div "the spot Add to Collection" at bounding box center [443, 264] width 431 height 54
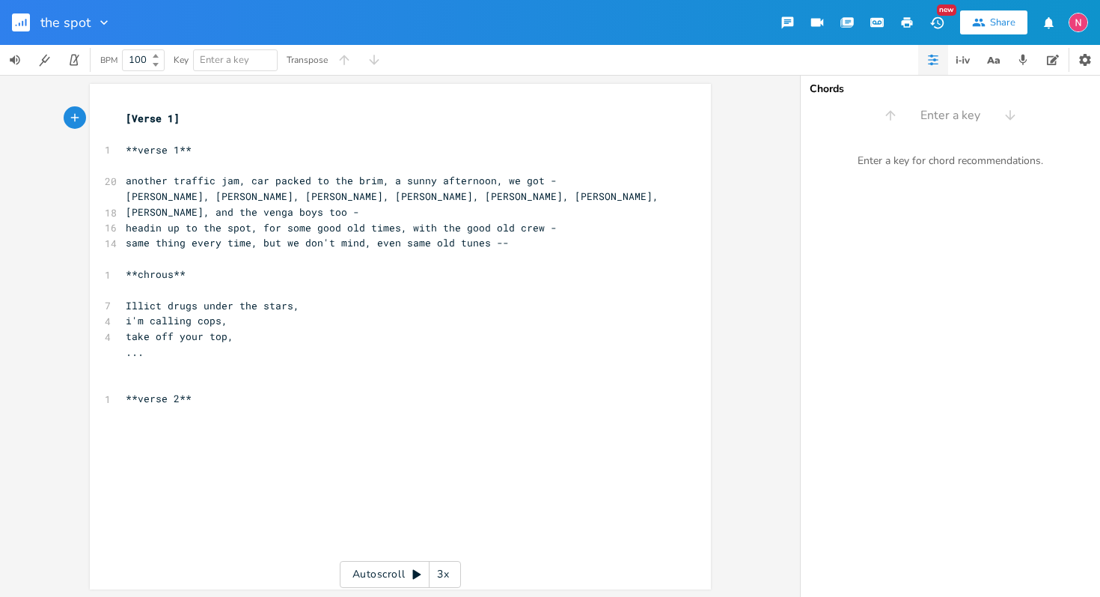
click at [496, 376] on pre "​" at bounding box center [393, 384] width 540 height 16
type textarea "[Verse 1] **verse 1** another traffic jam, car packed to the brim, a sunny afte…"
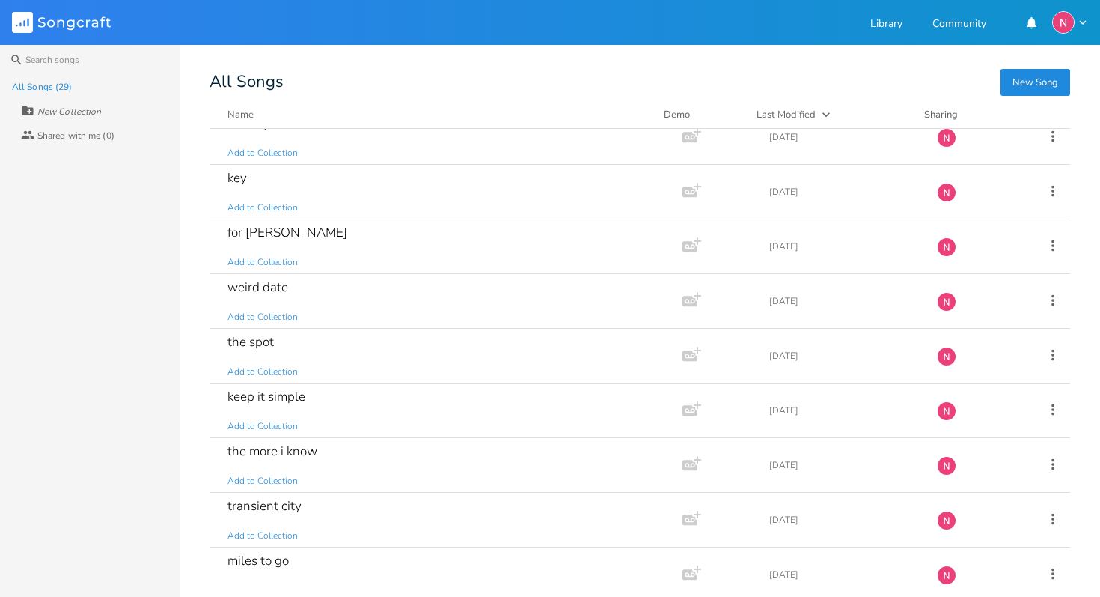
scroll to position [619, 0]
click at [394, 410] on div "keep it simple Add to Collection" at bounding box center [443, 411] width 431 height 54
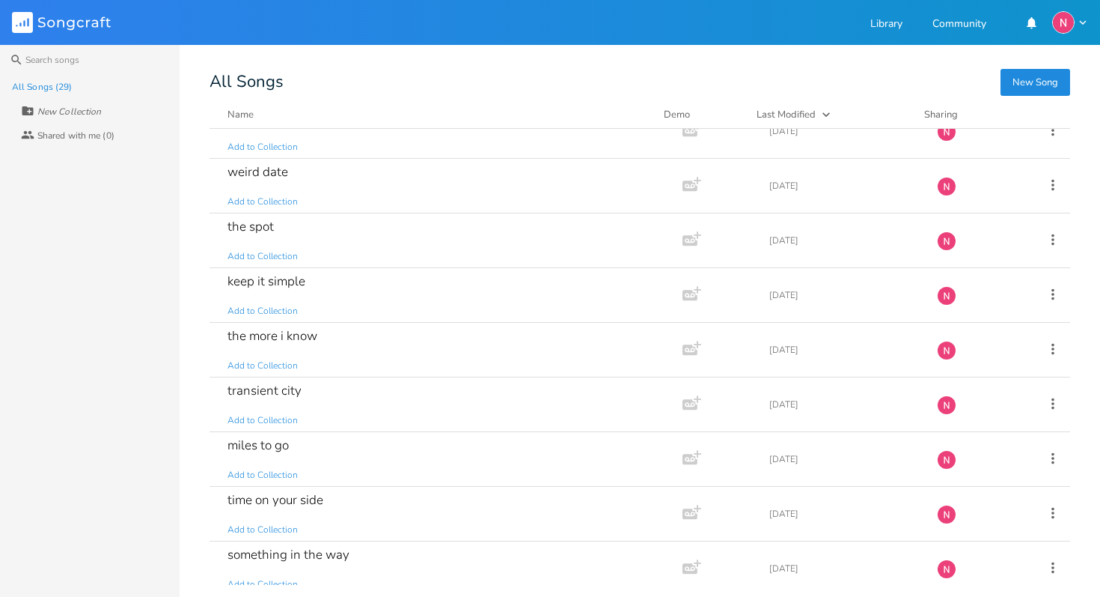
scroll to position [742, 0]
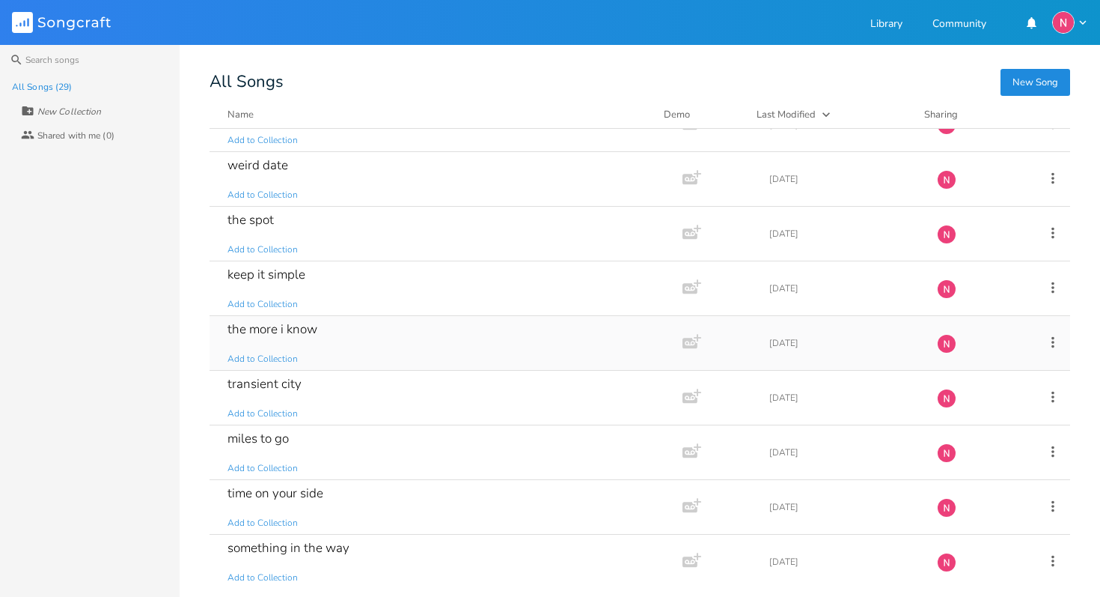
click at [344, 353] on div "the more i know Add to Collection" at bounding box center [443, 343] width 431 height 54
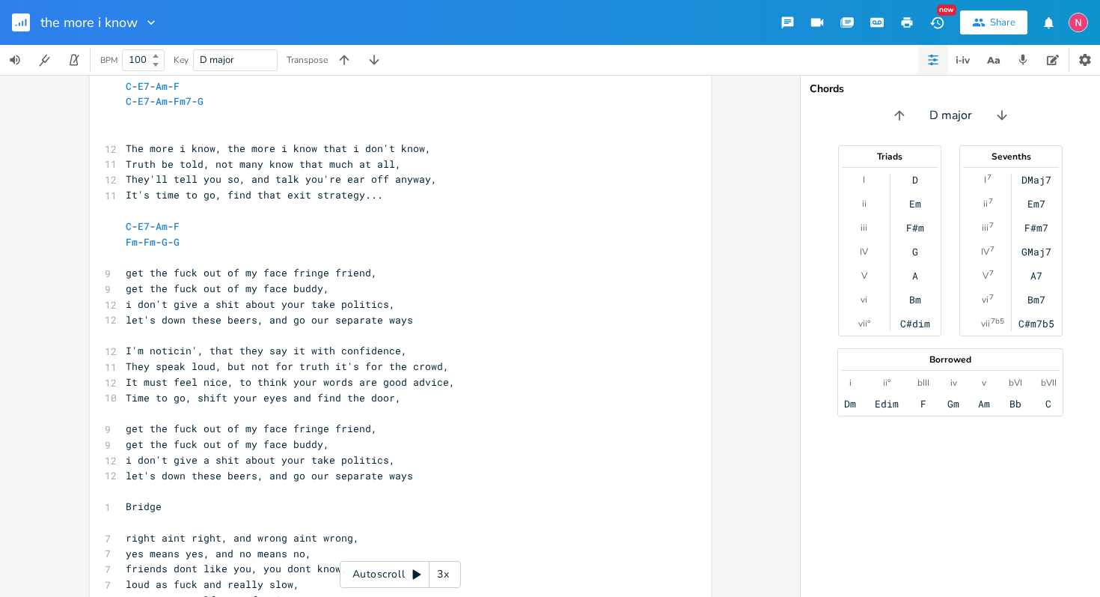
scroll to position [92, 0]
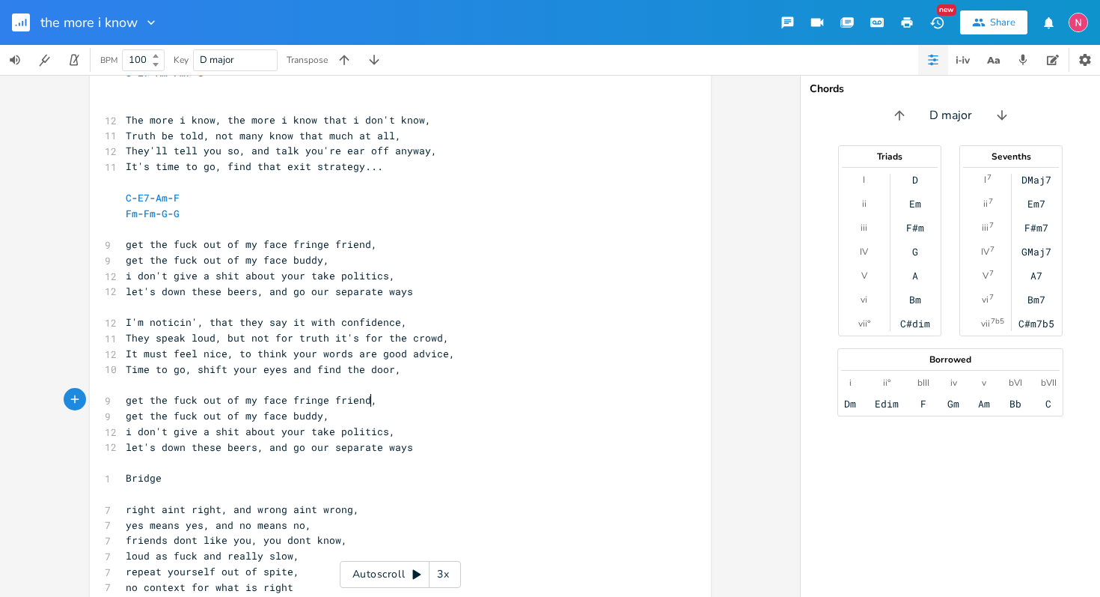
click at [519, 393] on pre "get the fuck out of my face fringe friend," at bounding box center [393, 400] width 540 height 16
type textarea "[Verse 1] C - E7 - Am - F C - E7 - Am - Fm7 - G The more i know, the more i kno…"
